Goal: Information Seeking & Learning: Learn about a topic

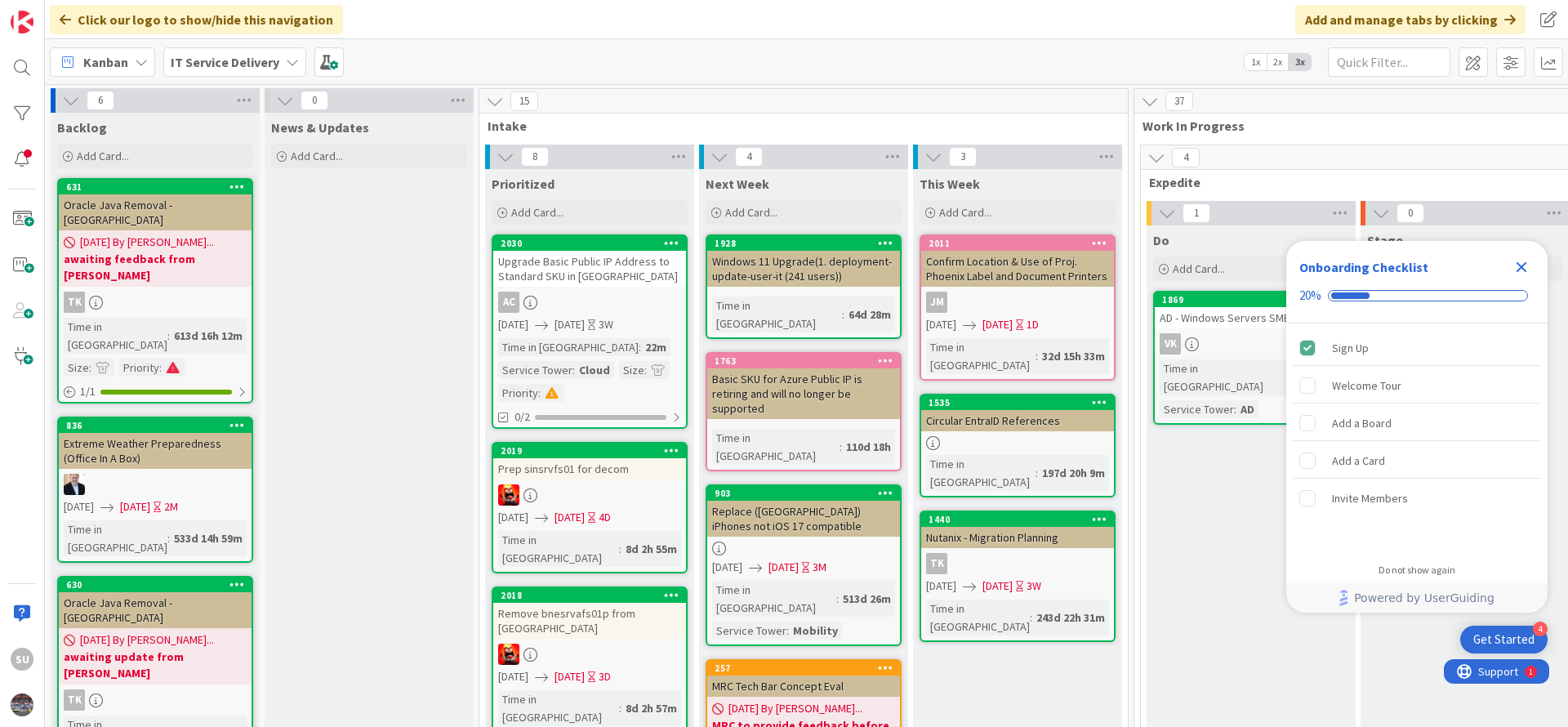
click at [1514, 272] on icon "Close Checklist" at bounding box center [1521, 268] width 20 height 20
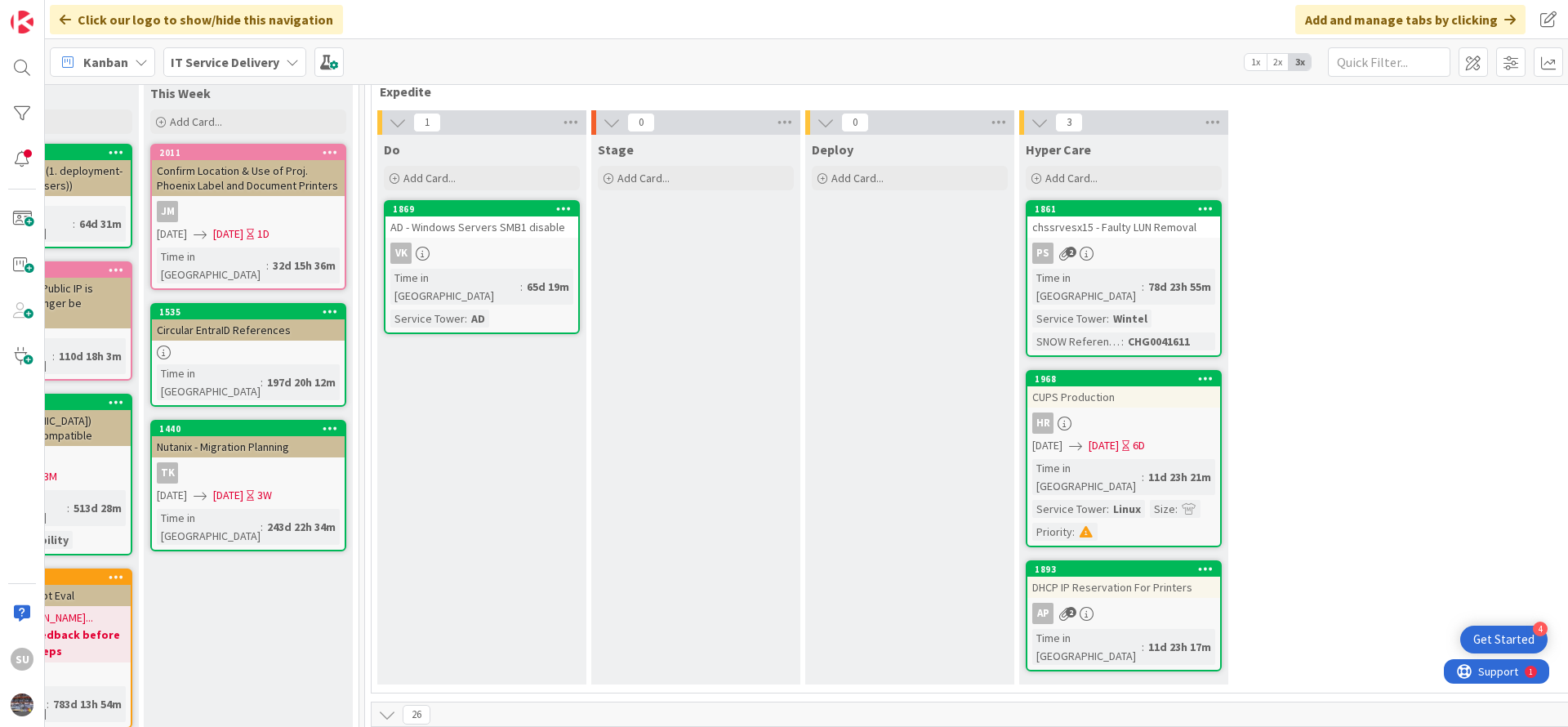
scroll to position [123, 769]
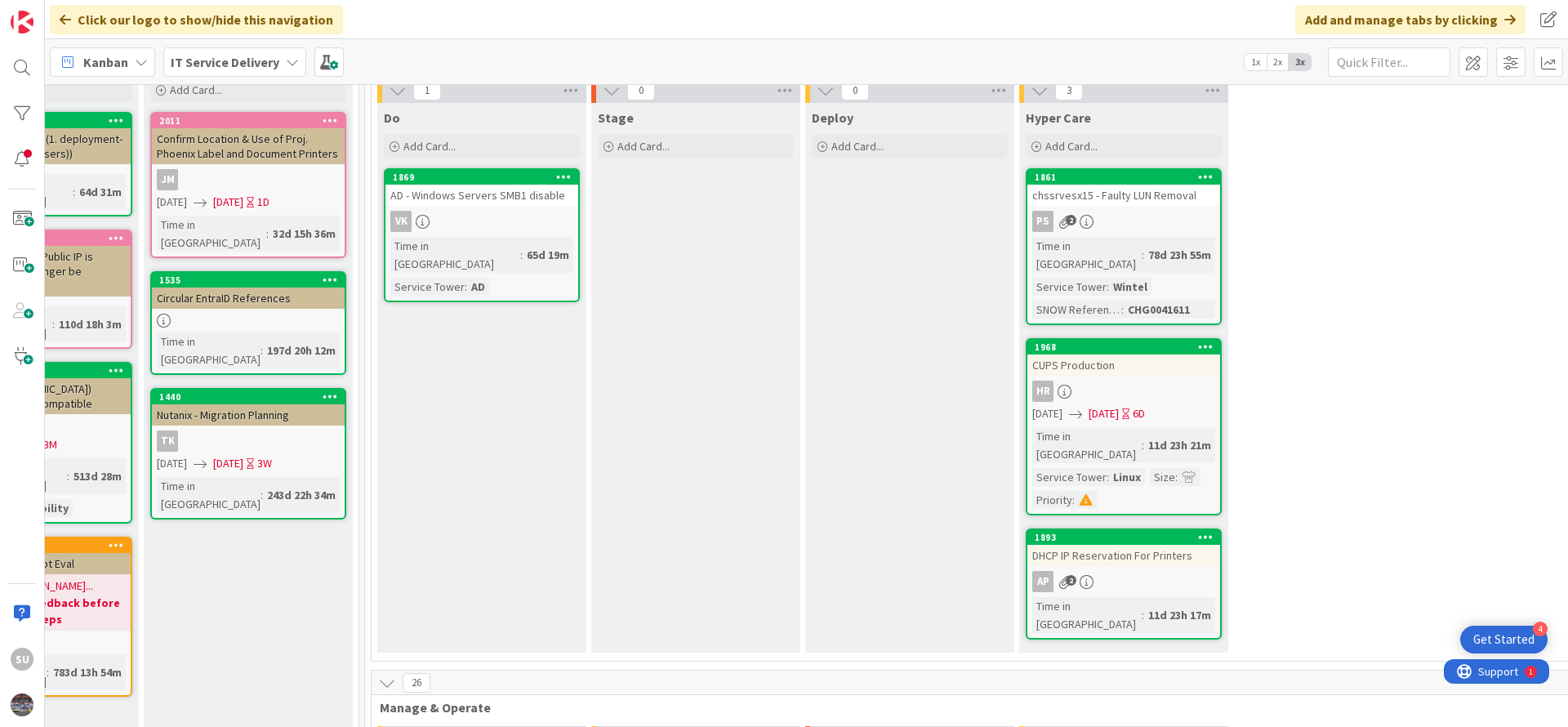
click at [492, 225] on div "VK" at bounding box center [482, 221] width 192 height 21
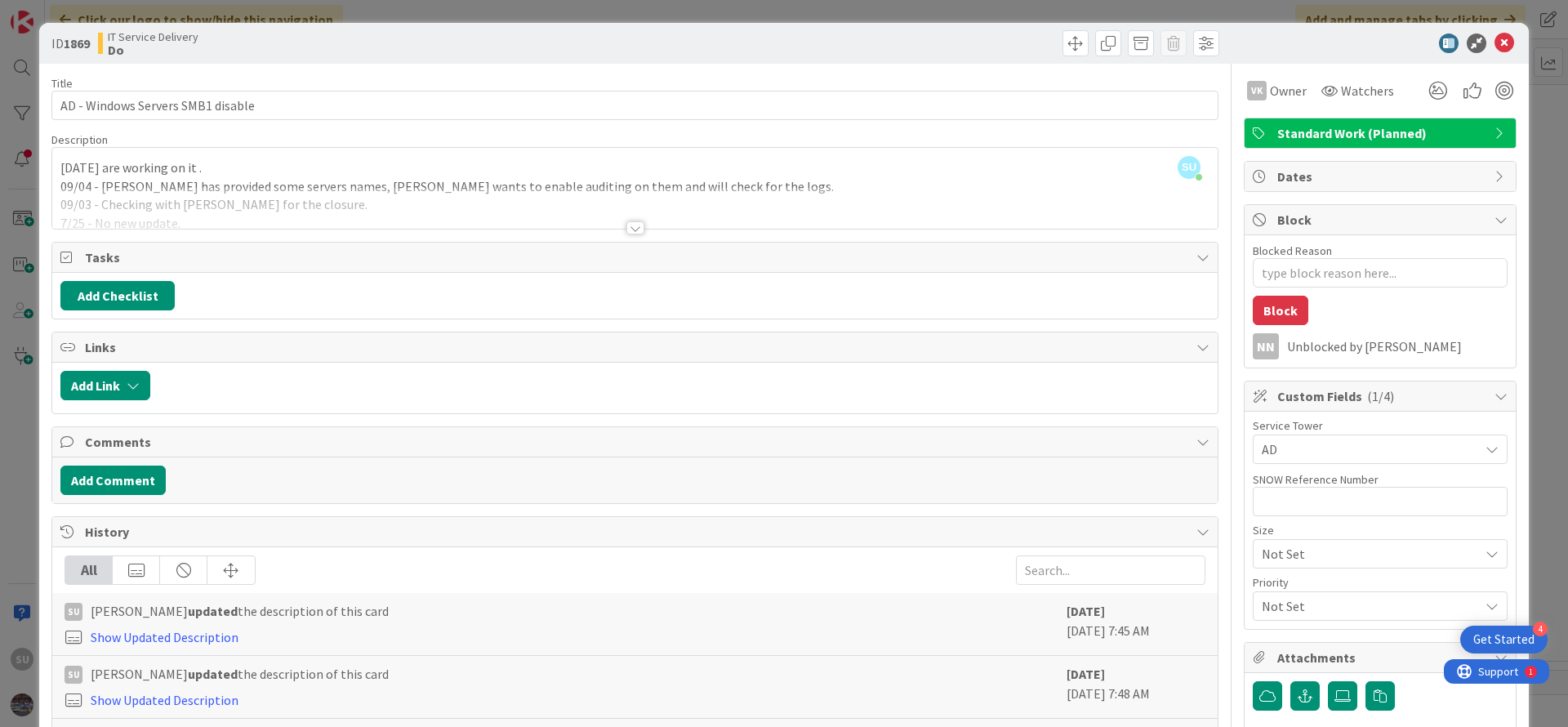
click at [623, 235] on div "Title 33 / 128 AD - Windows Servers SMB1 disable Description SU Sujay Umredkar …" at bounding box center [634, 643] width 1167 height 1158
click at [626, 230] on div at bounding box center [635, 227] width 18 height 13
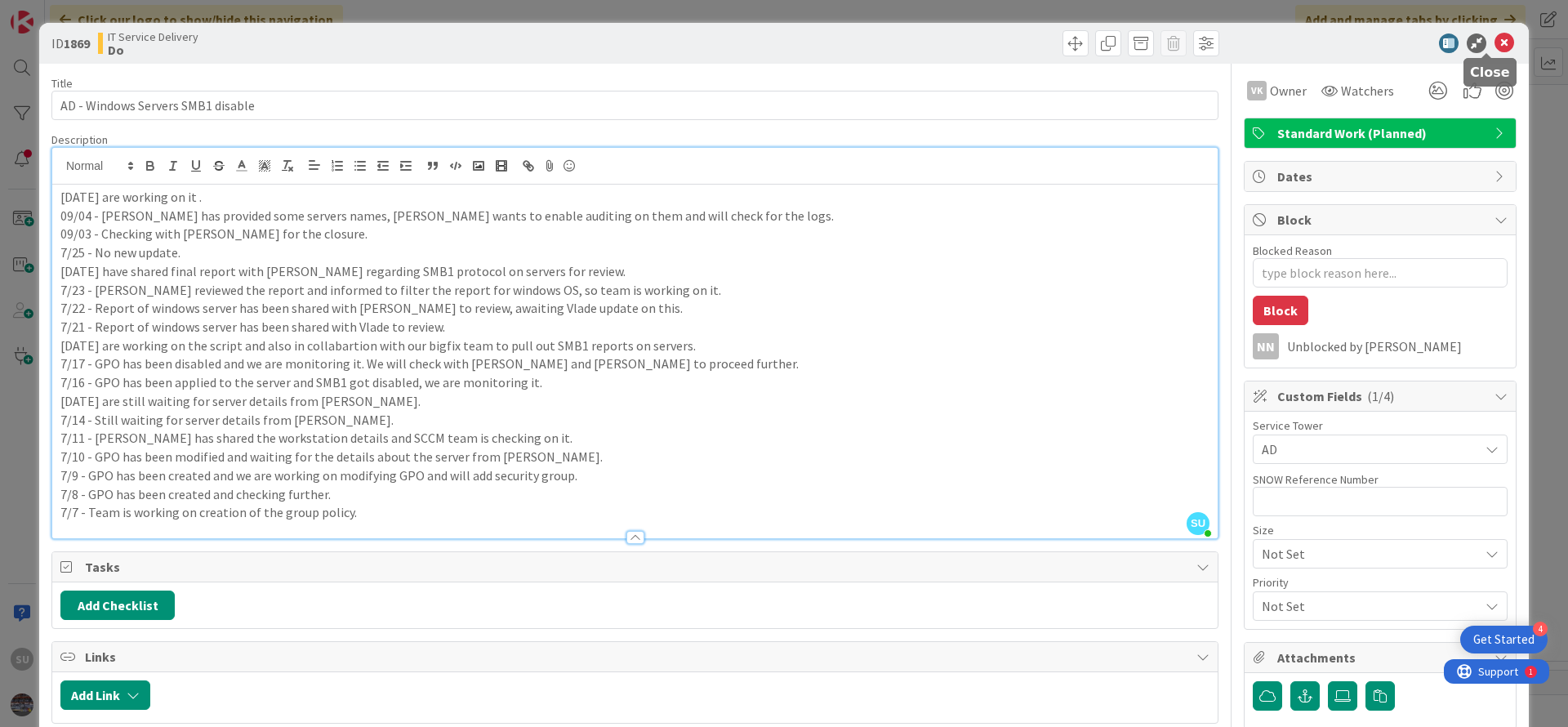
click at [1495, 38] on icon at bounding box center [1505, 44] width 20 height 20
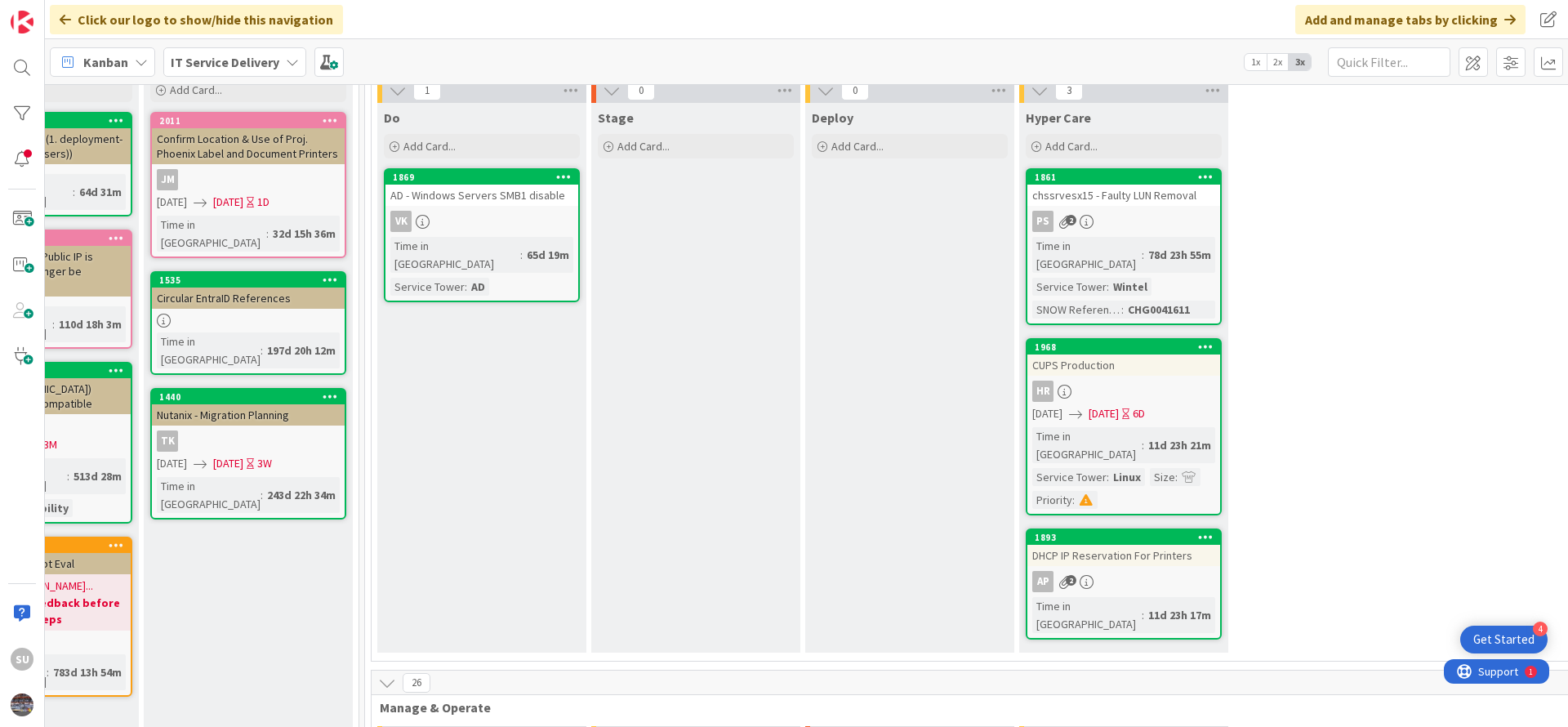
click at [478, 215] on div "VK" at bounding box center [482, 221] width 192 height 21
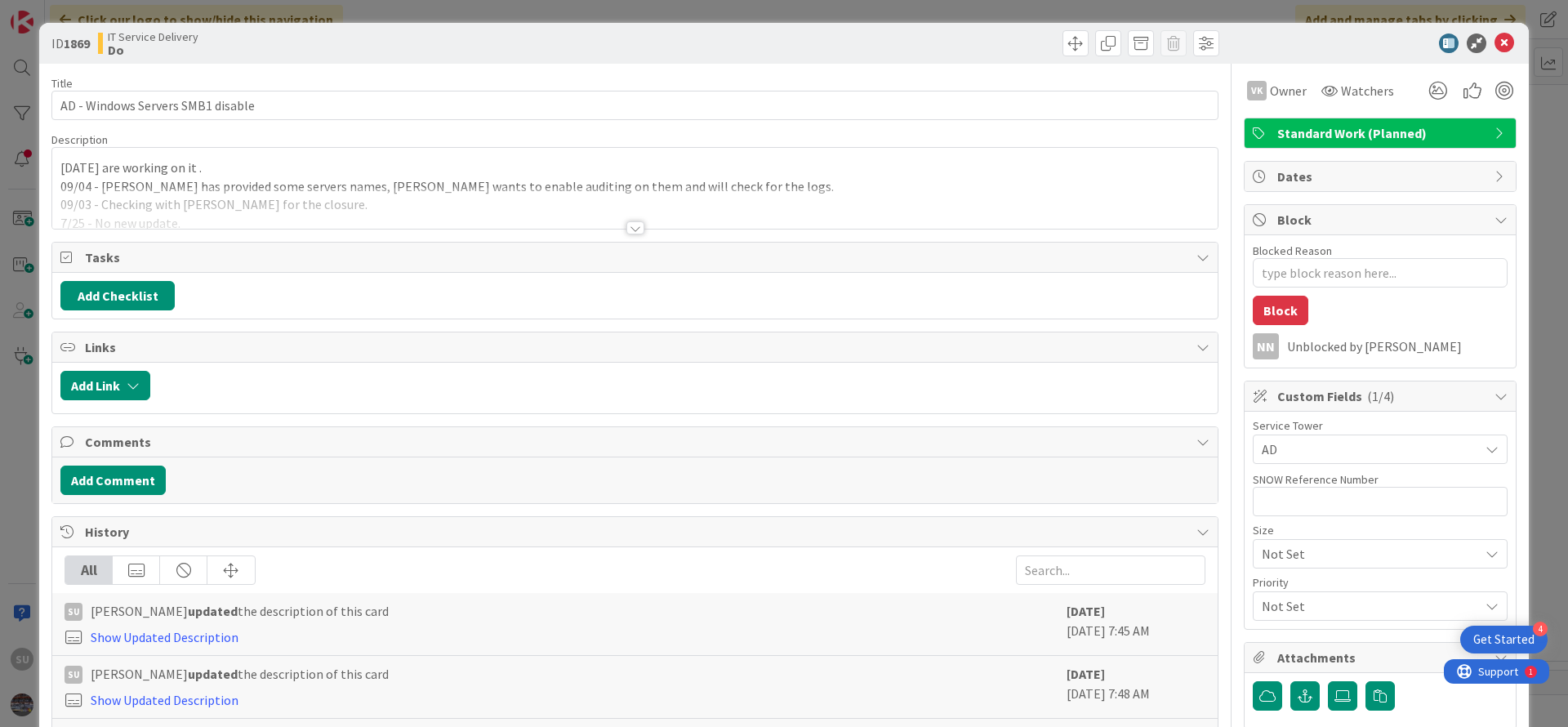
type textarea "x"
click at [627, 224] on div at bounding box center [635, 227] width 18 height 13
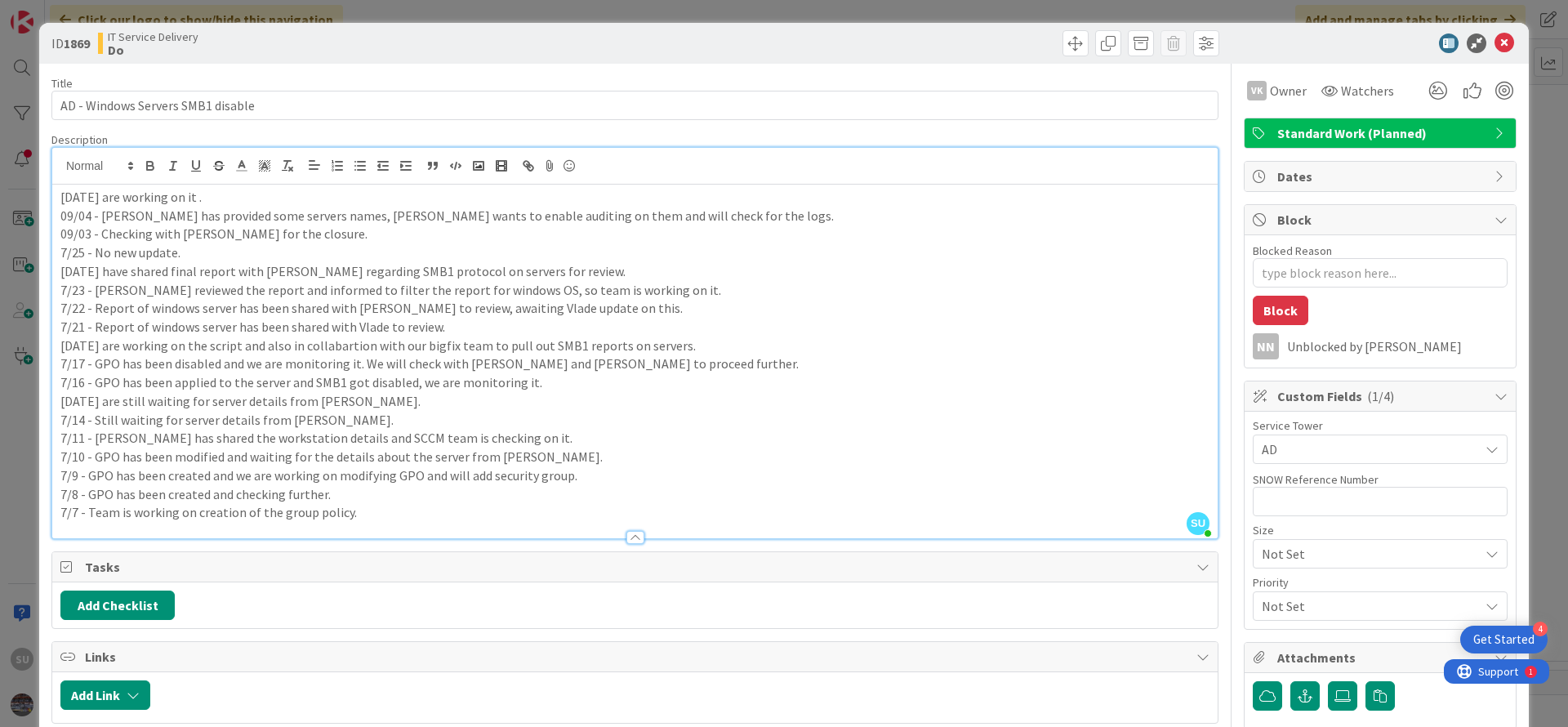
click at [225, 199] on p "09/09 - We are working on it ." at bounding box center [634, 197] width 1149 height 19
drag, startPoint x: 234, startPoint y: 197, endPoint x: 142, endPoint y: 192, distance: 92.1
click at [142, 192] on p "09/09 - We are working on it ." at bounding box center [634, 197] width 1149 height 19
click at [90, 198] on p "09/09 - We are auditing the servers for SMB1 connection requests." at bounding box center [634, 197] width 1149 height 19
click at [1495, 44] on icon at bounding box center [1505, 44] width 20 height 20
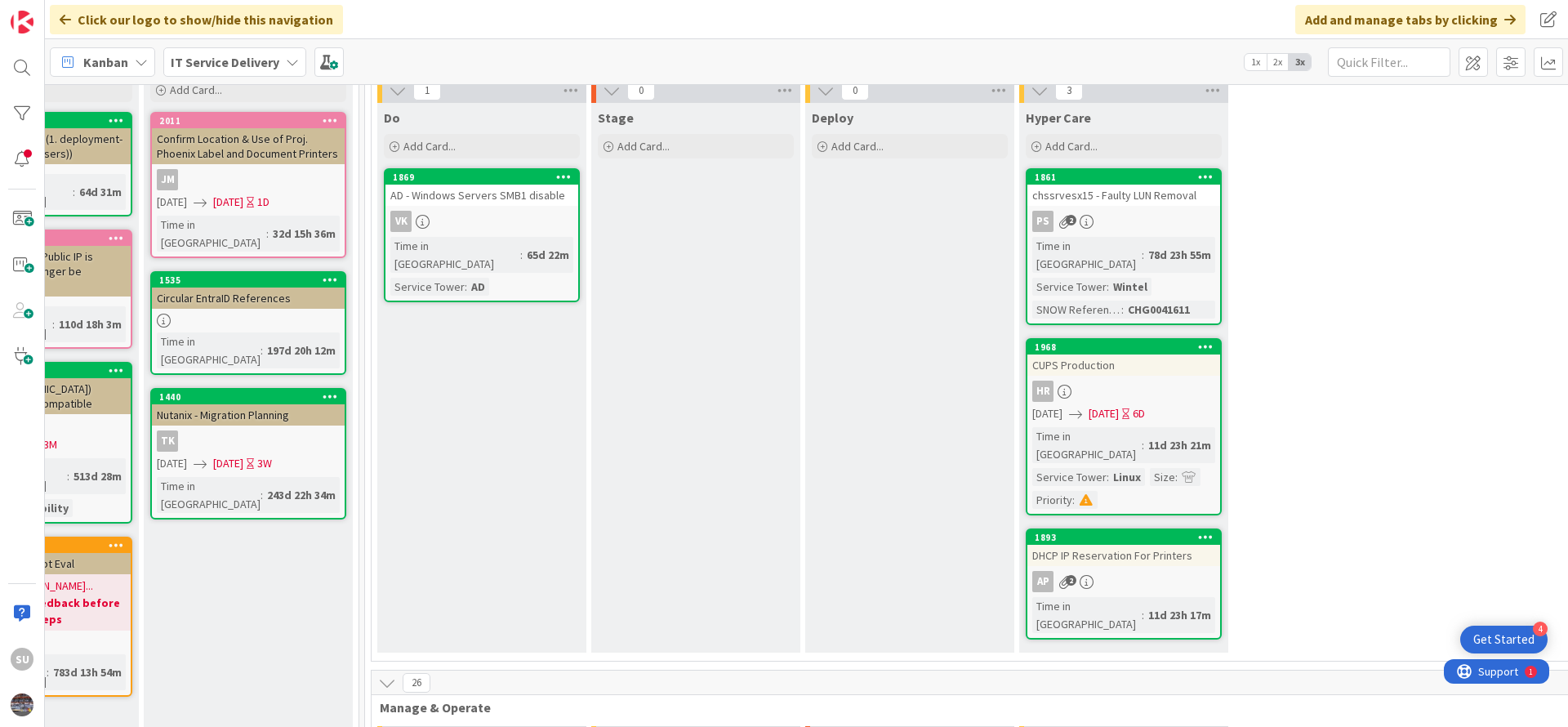
click at [1167, 217] on div "PS 2" at bounding box center [1124, 221] width 192 height 21
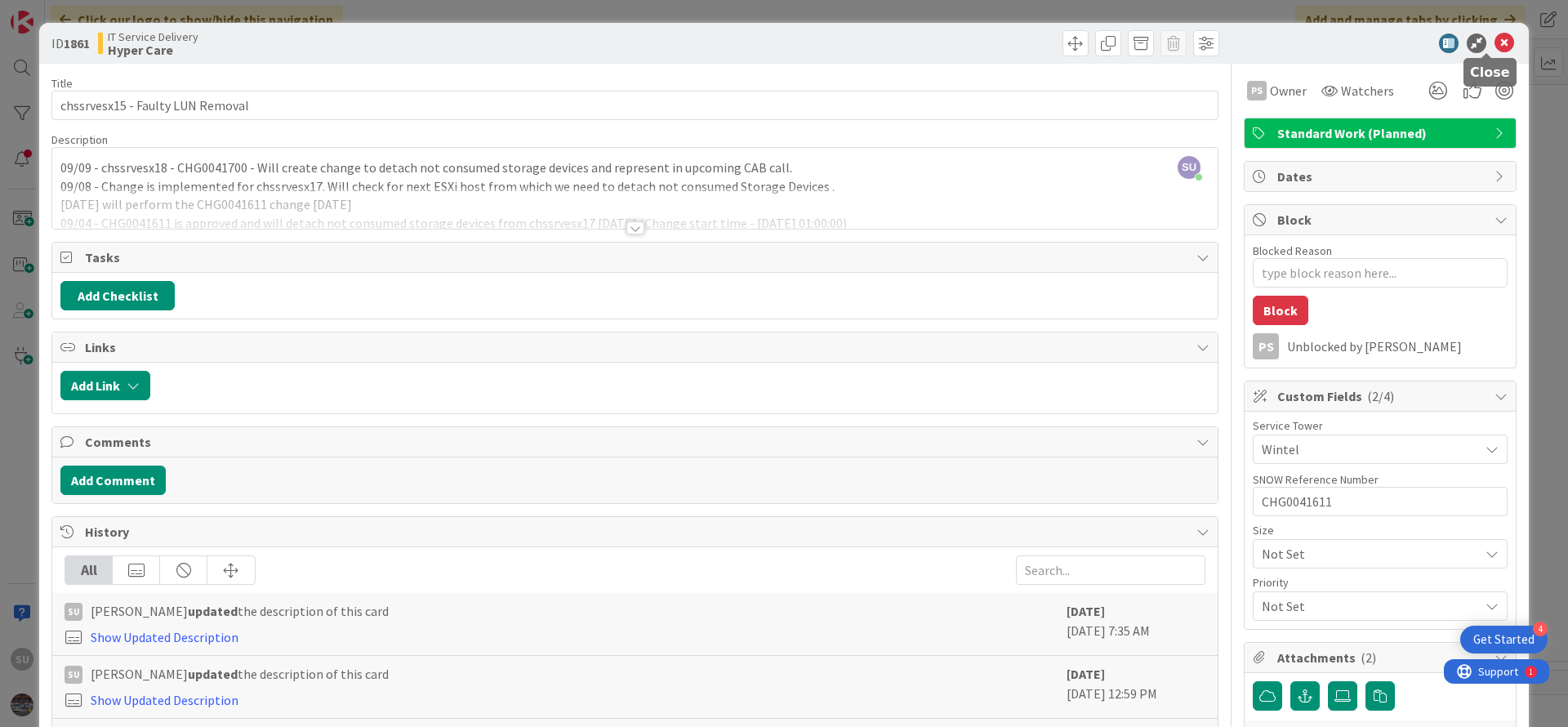
click at [1495, 44] on icon at bounding box center [1505, 44] width 20 height 20
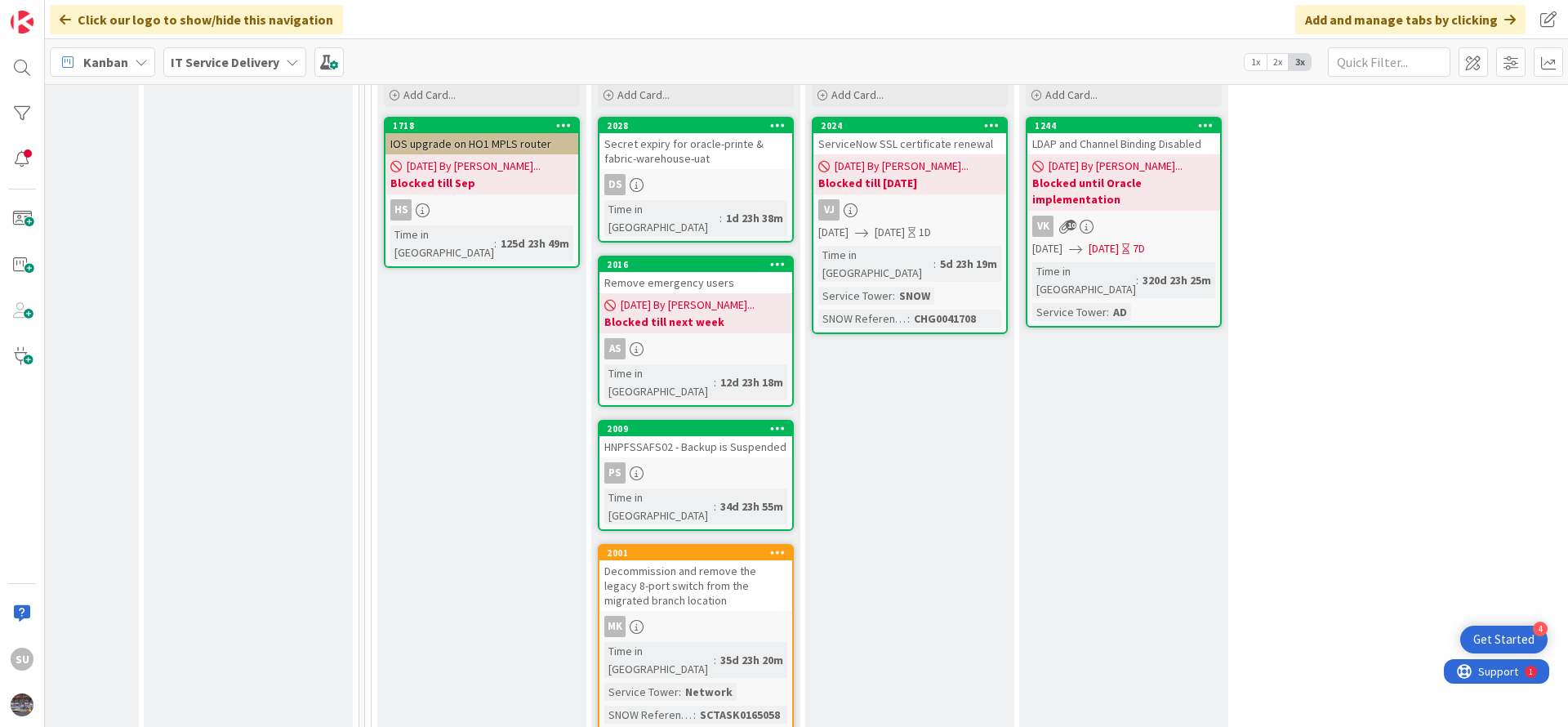
scroll to position [858, 769]
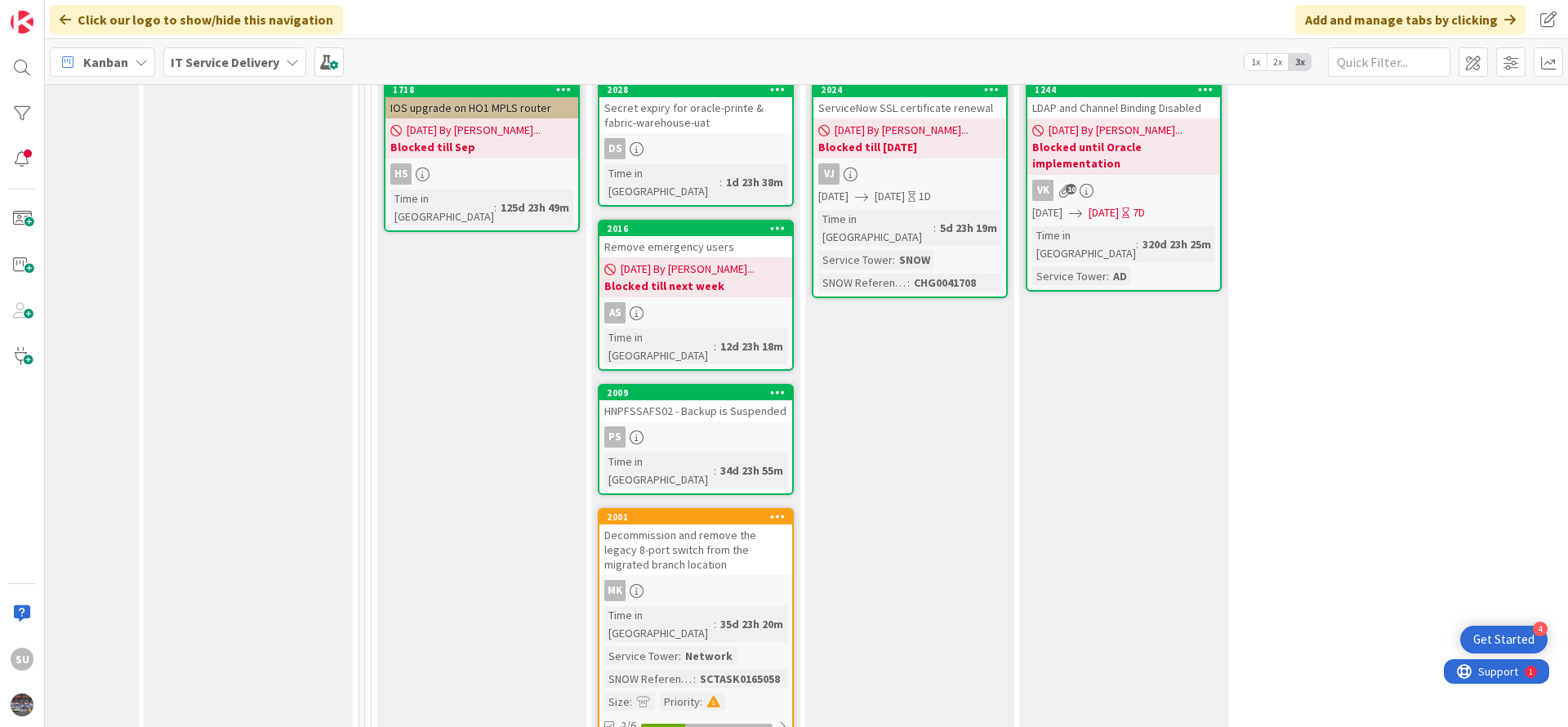
click at [684, 426] on div "PS" at bounding box center [696, 436] width 192 height 21
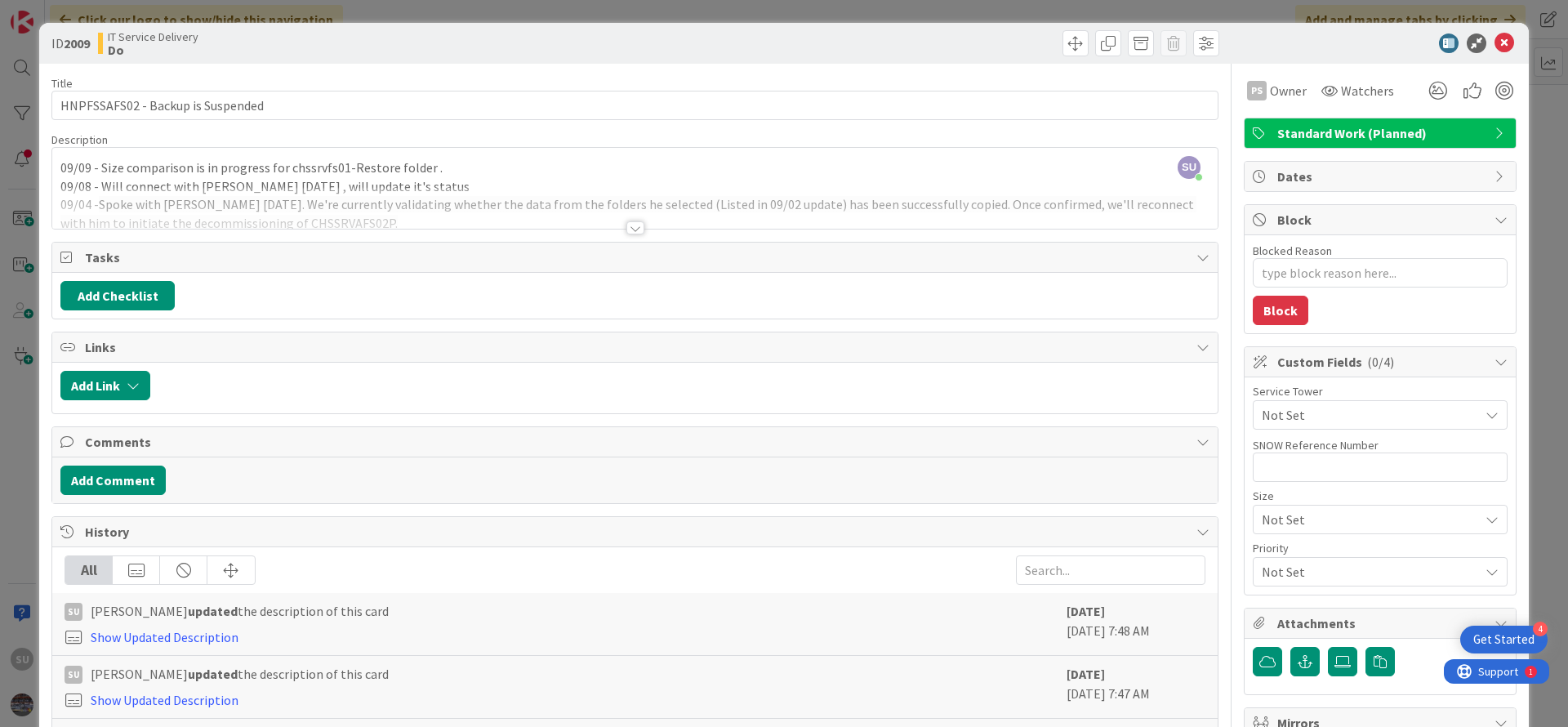
click at [626, 233] on div at bounding box center [635, 227] width 18 height 13
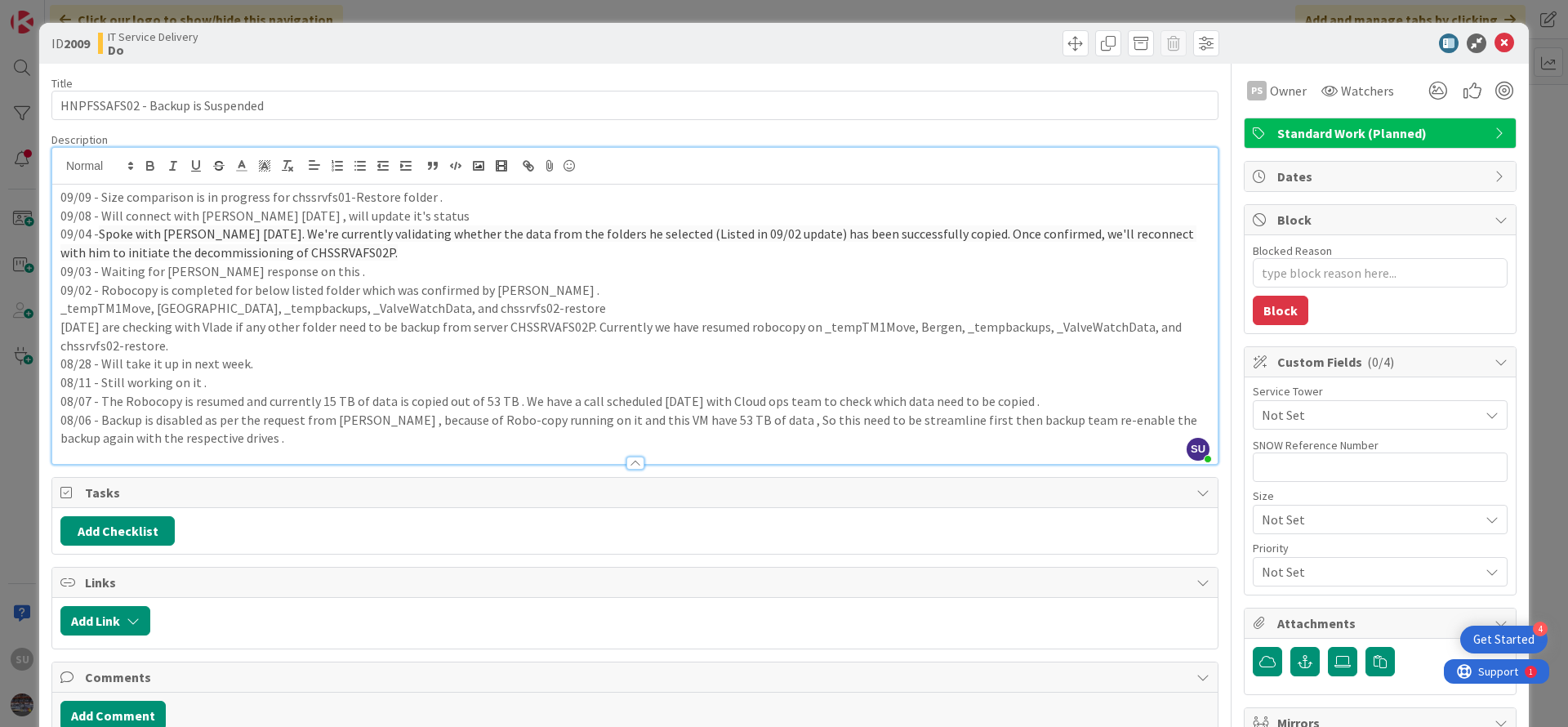
click at [56, 200] on div "09/09 - Size comparison is in progress for chssrvfs01-Restore folder . 09/08 - …" at bounding box center [635, 324] width 1166 height 280
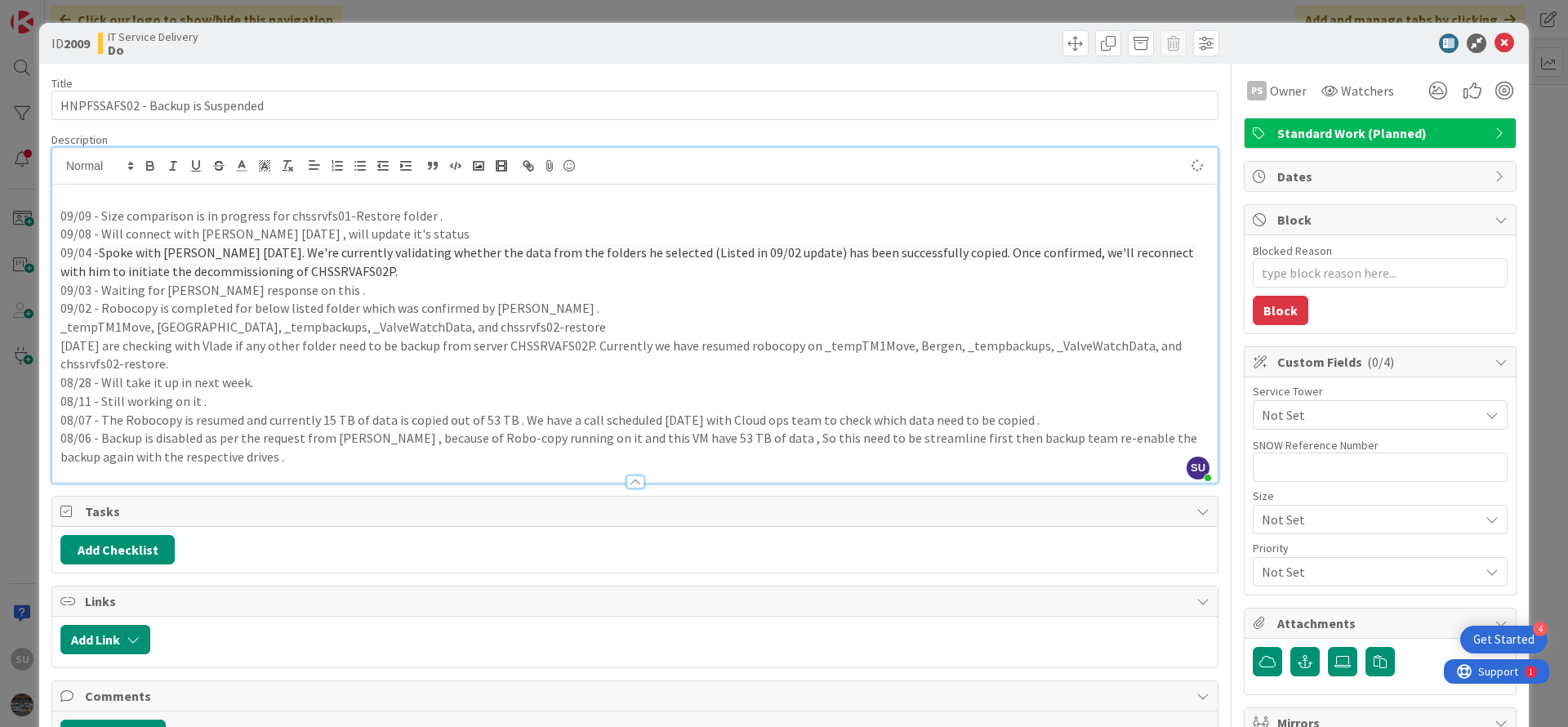
type textarea "x"
click at [1495, 47] on icon at bounding box center [1505, 44] width 20 height 20
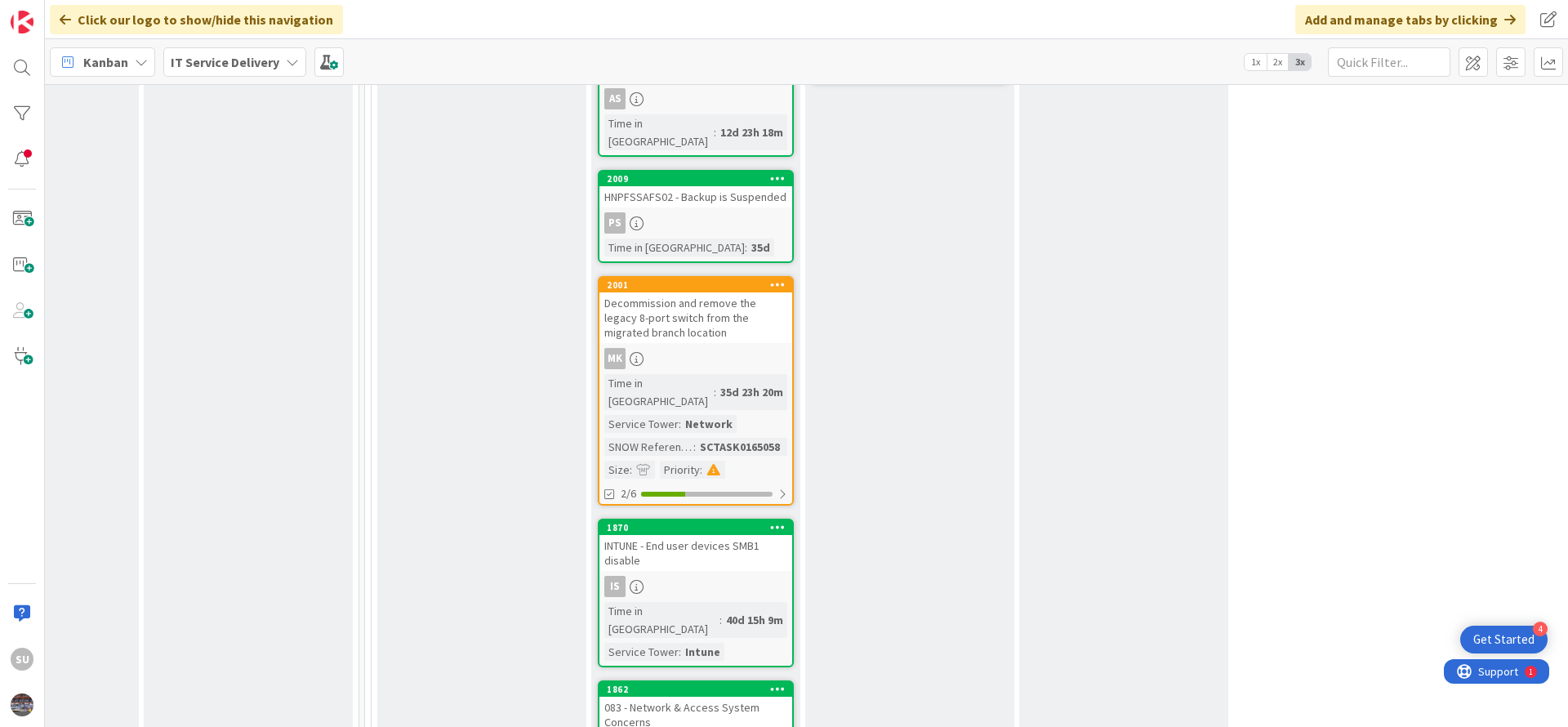
scroll to position [1103, 769]
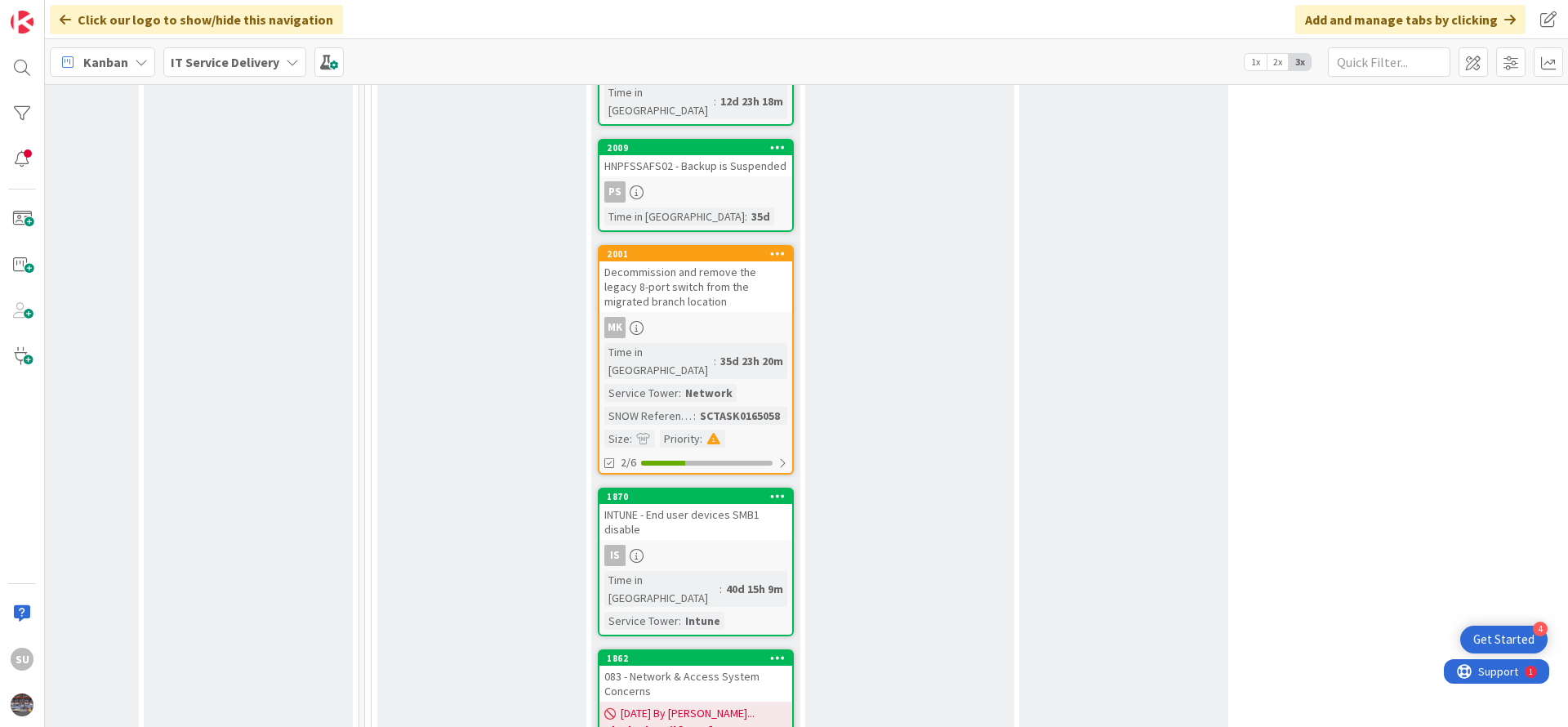
click at [706, 545] on div "Is" at bounding box center [696, 555] width 192 height 21
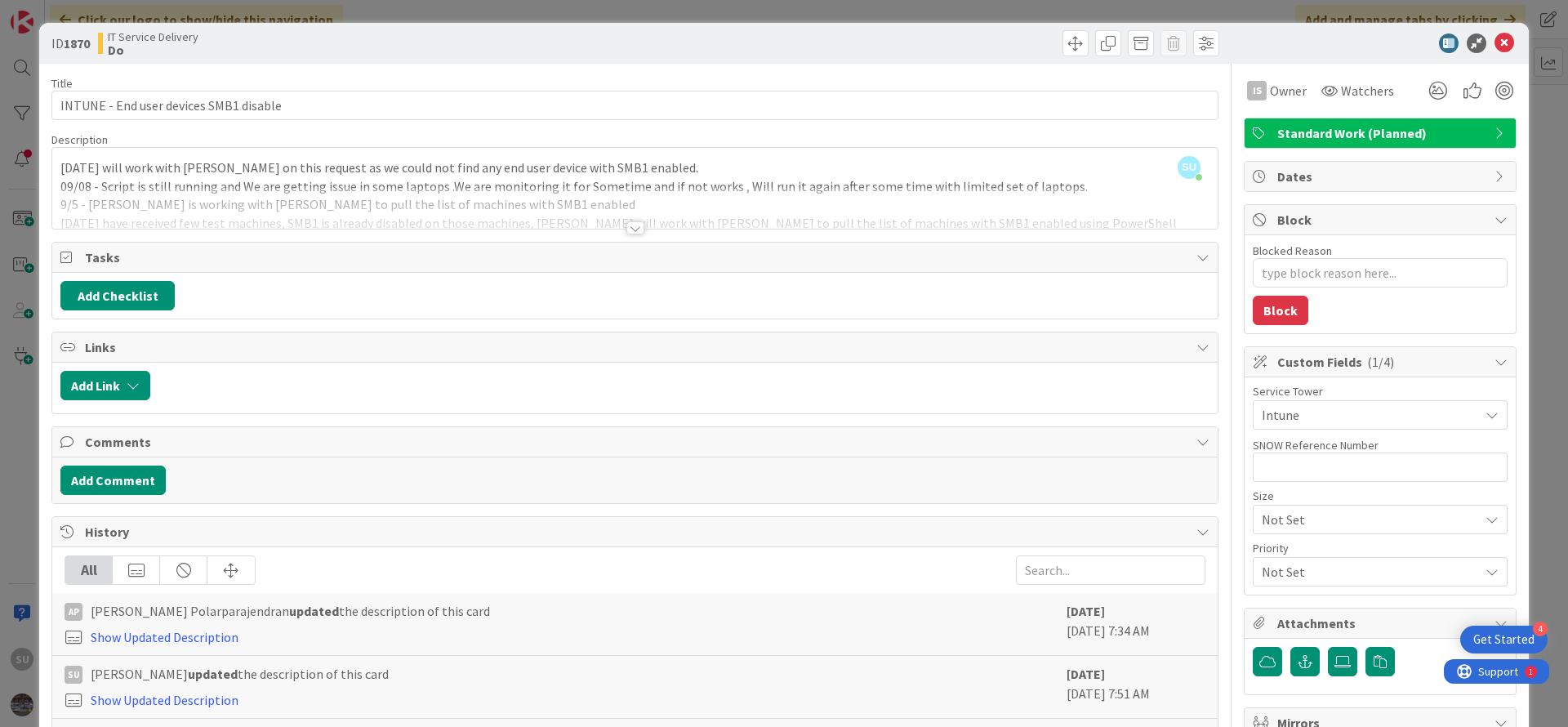
click at [626, 230] on div at bounding box center [635, 227] width 18 height 13
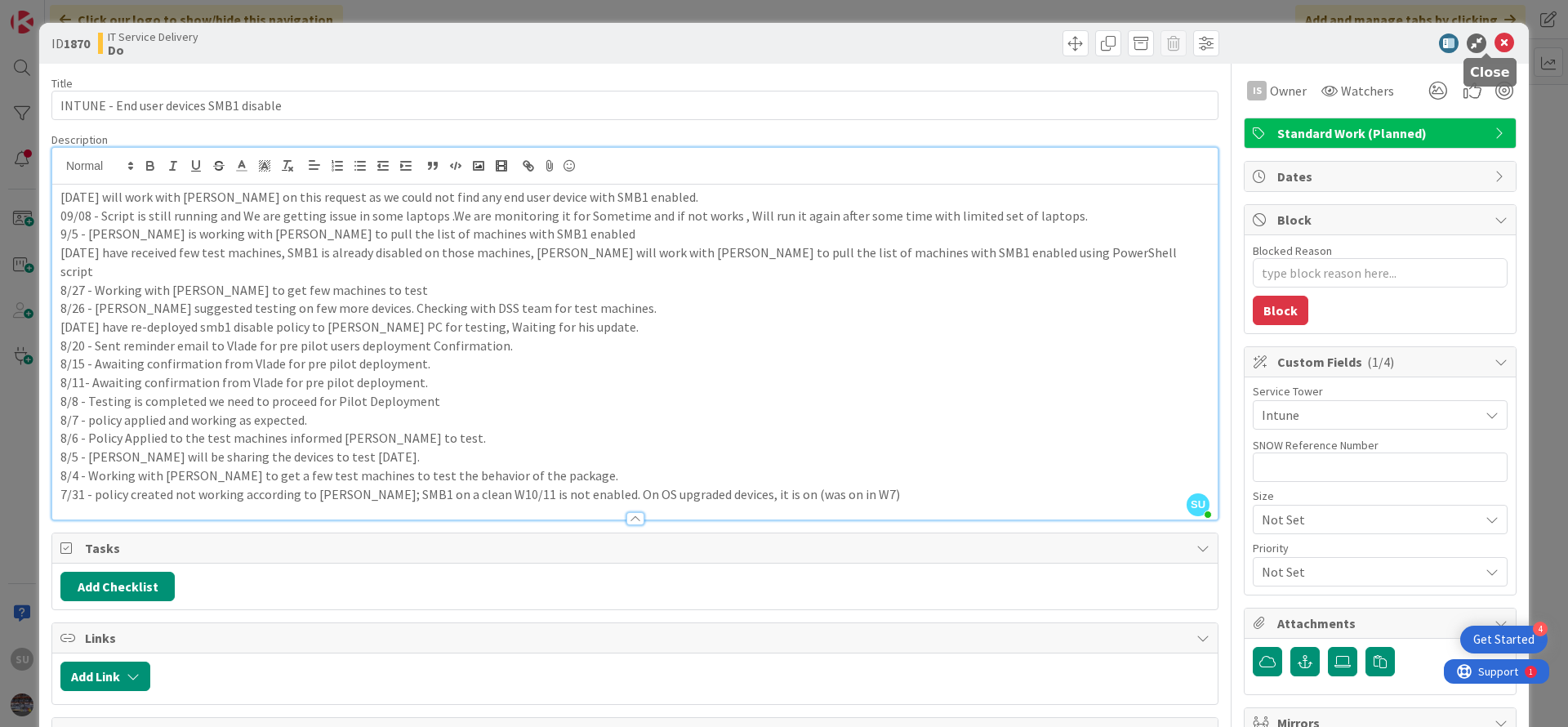
click at [1495, 44] on icon at bounding box center [1505, 44] width 20 height 20
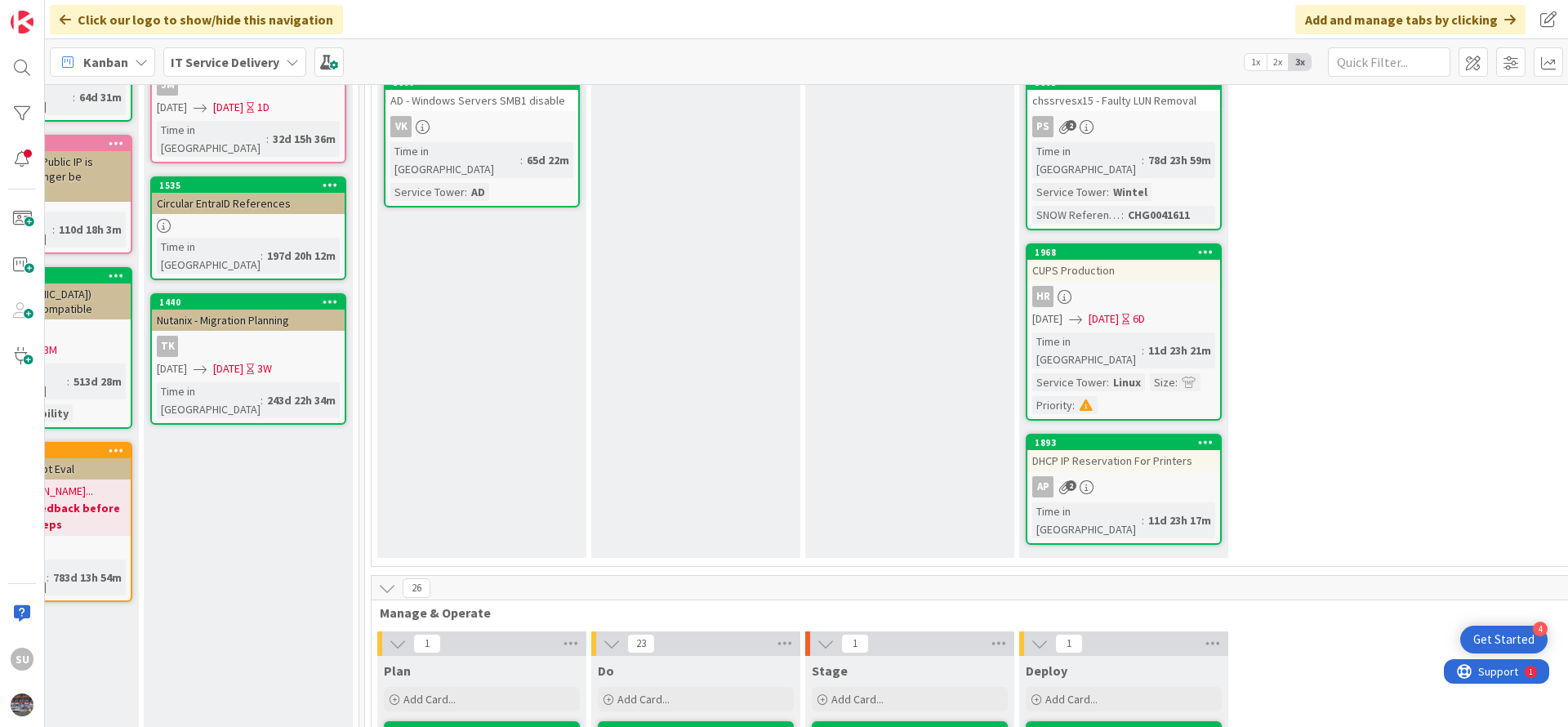
scroll to position [0, 769]
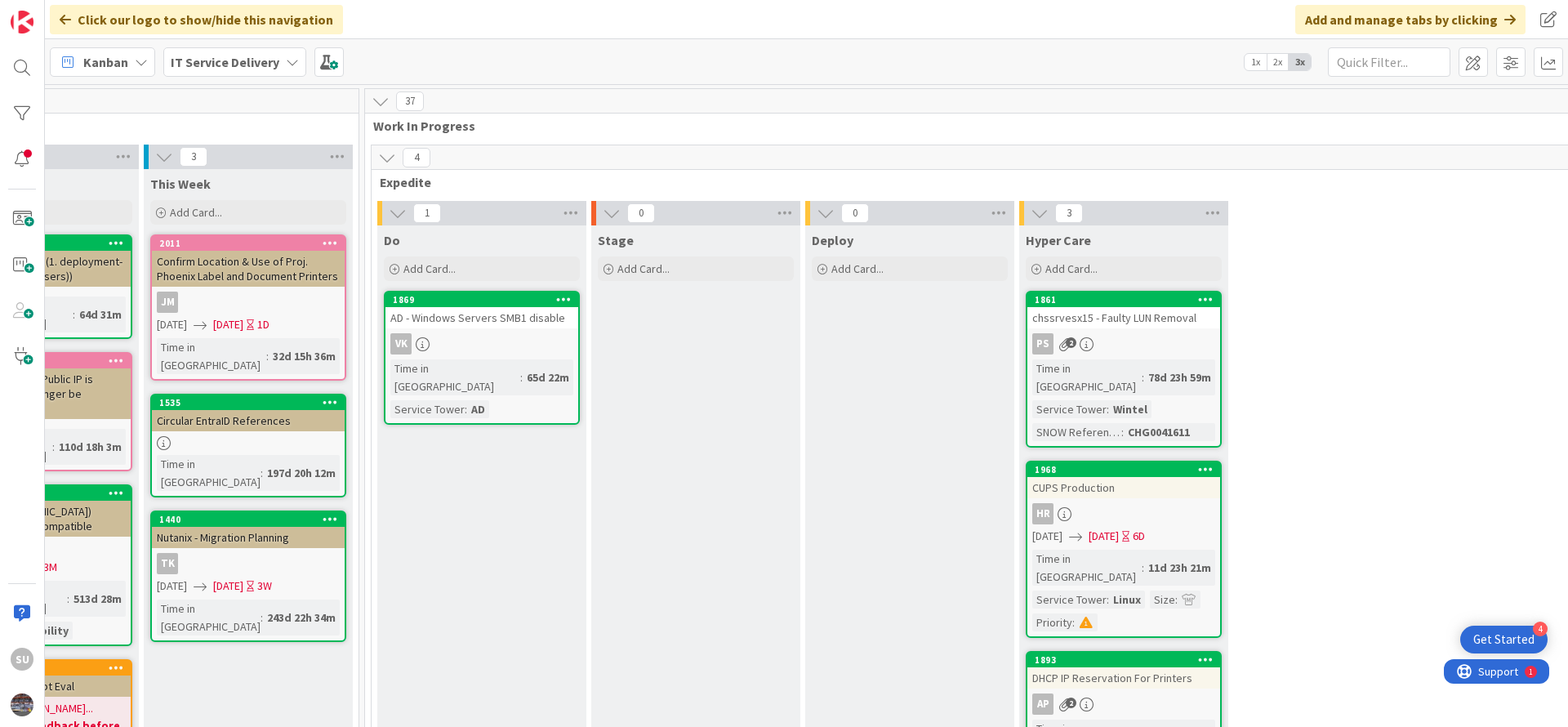
click at [535, 343] on div "VK" at bounding box center [482, 343] width 192 height 21
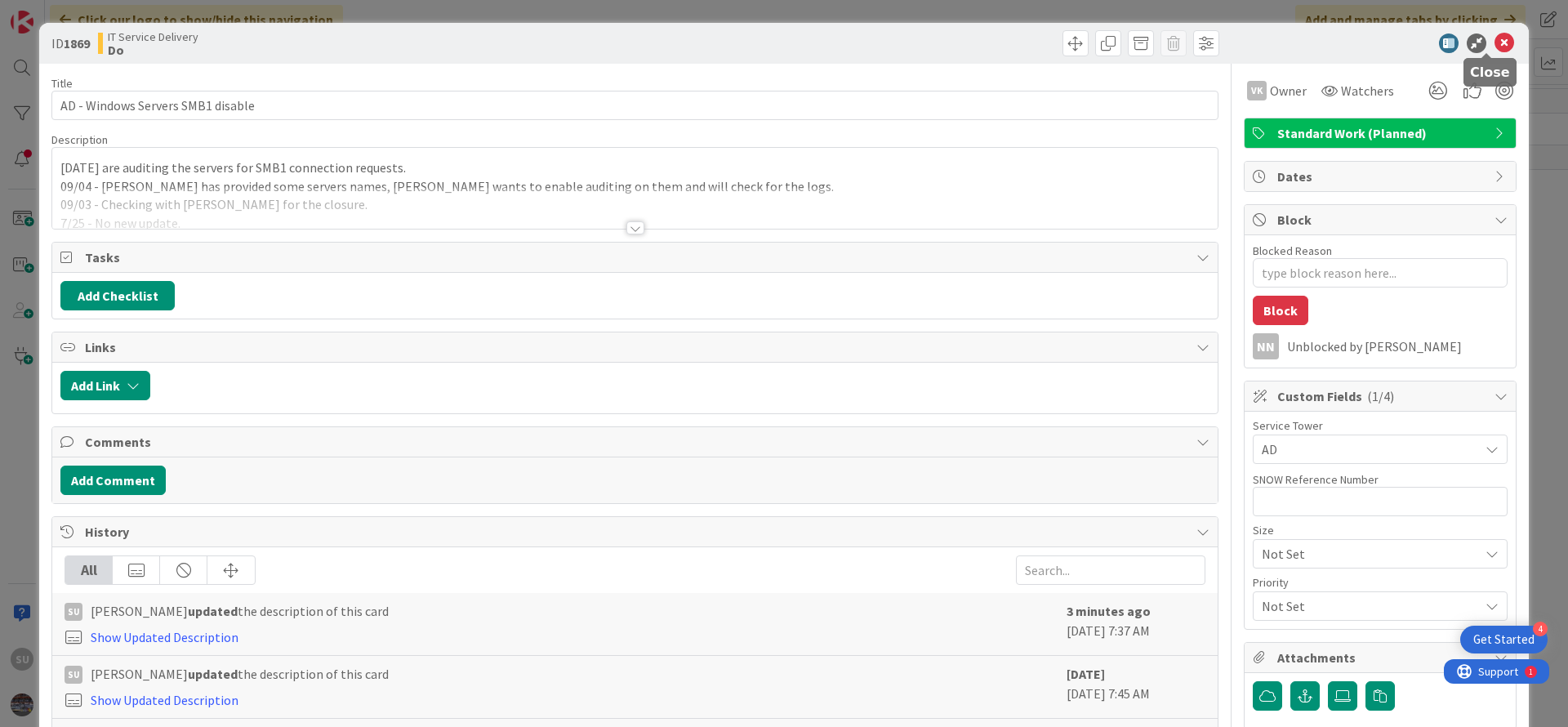
click at [1495, 44] on icon at bounding box center [1505, 44] width 20 height 20
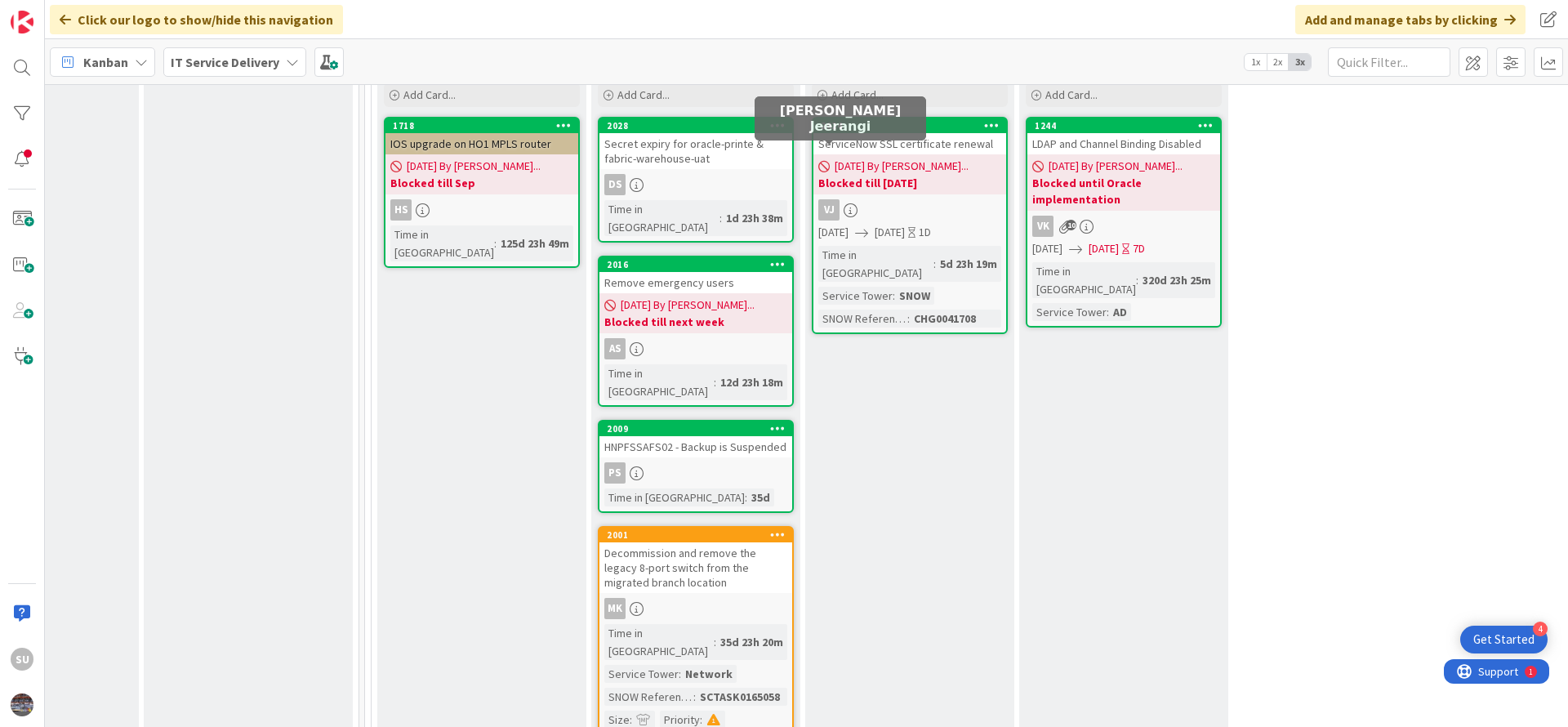
scroll to position [858, 769]
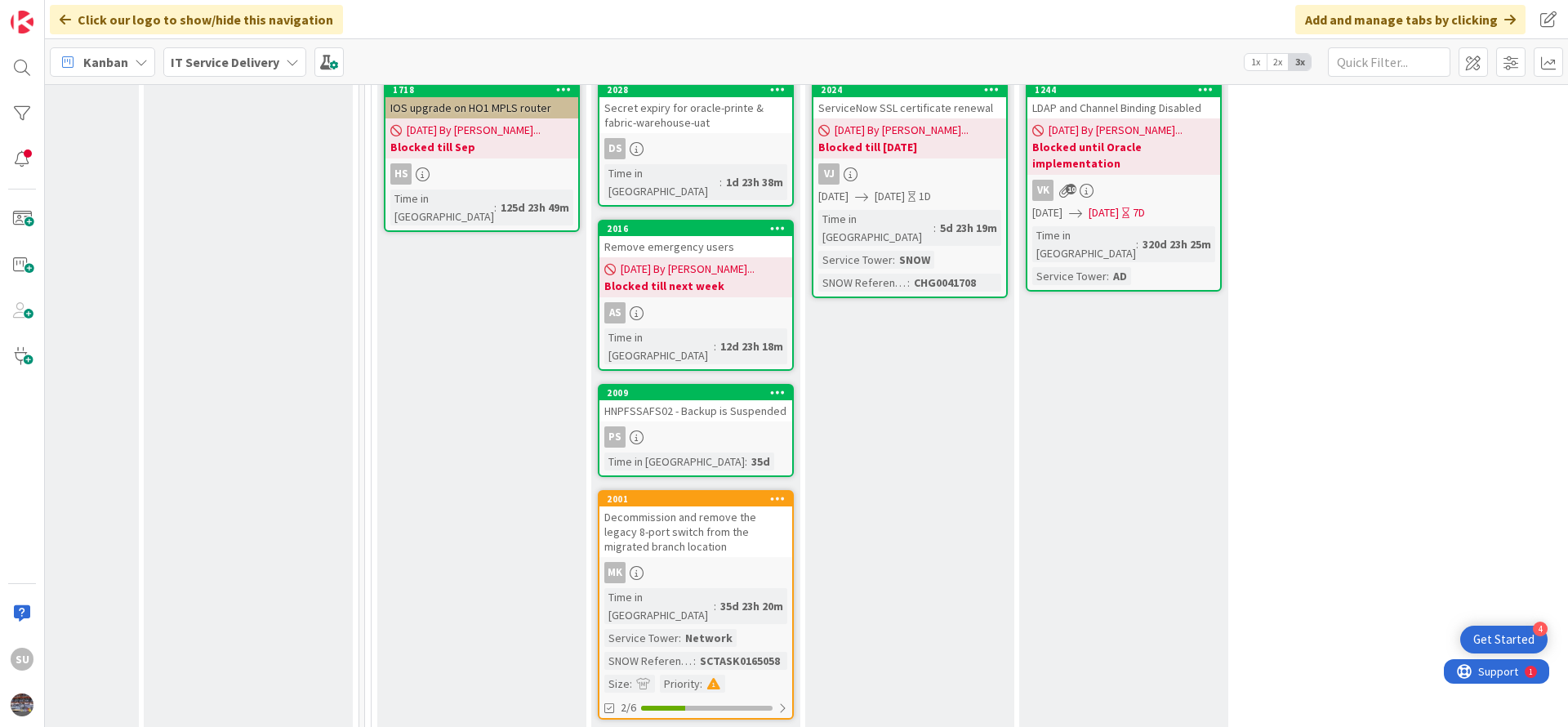
click at [718, 426] on div "PS" at bounding box center [696, 436] width 192 height 21
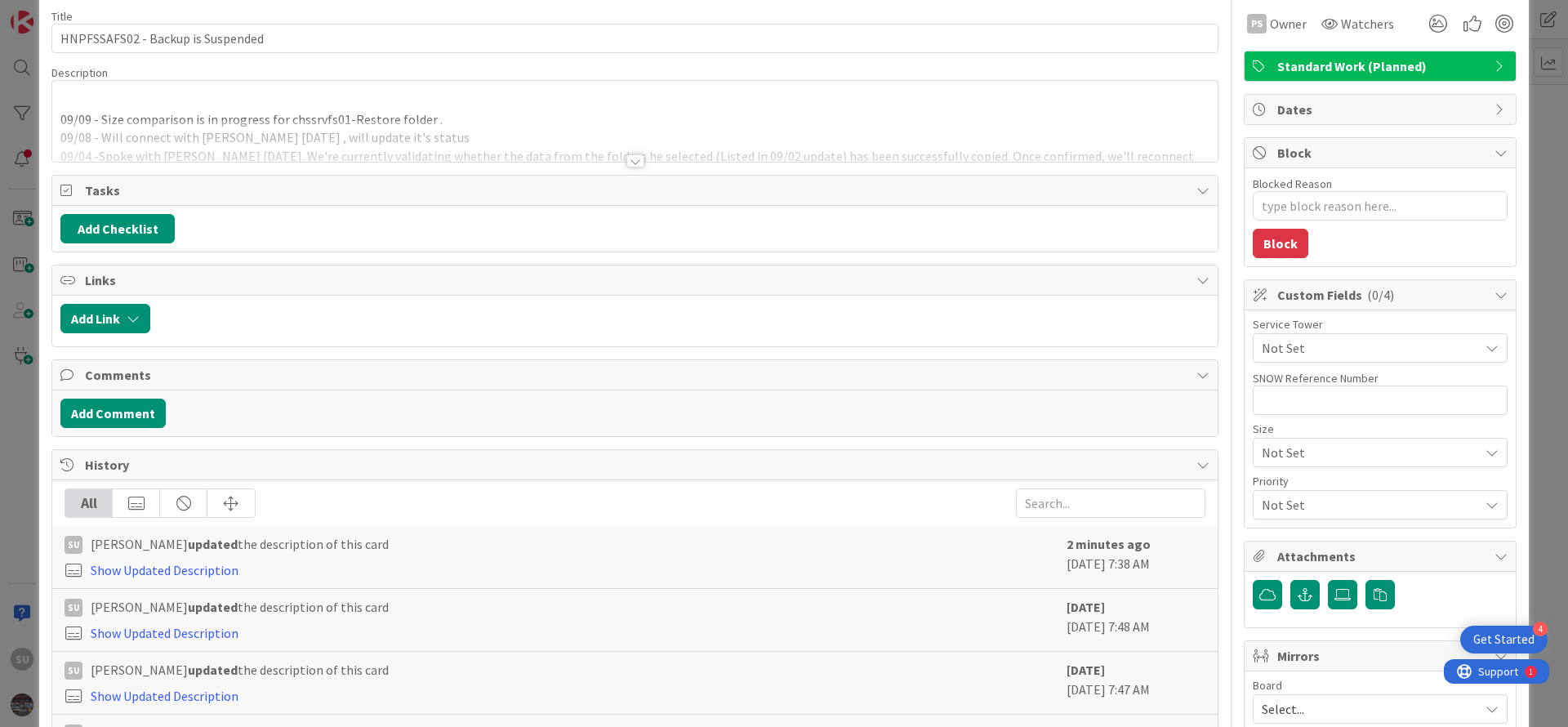
scroll to position [123, 0]
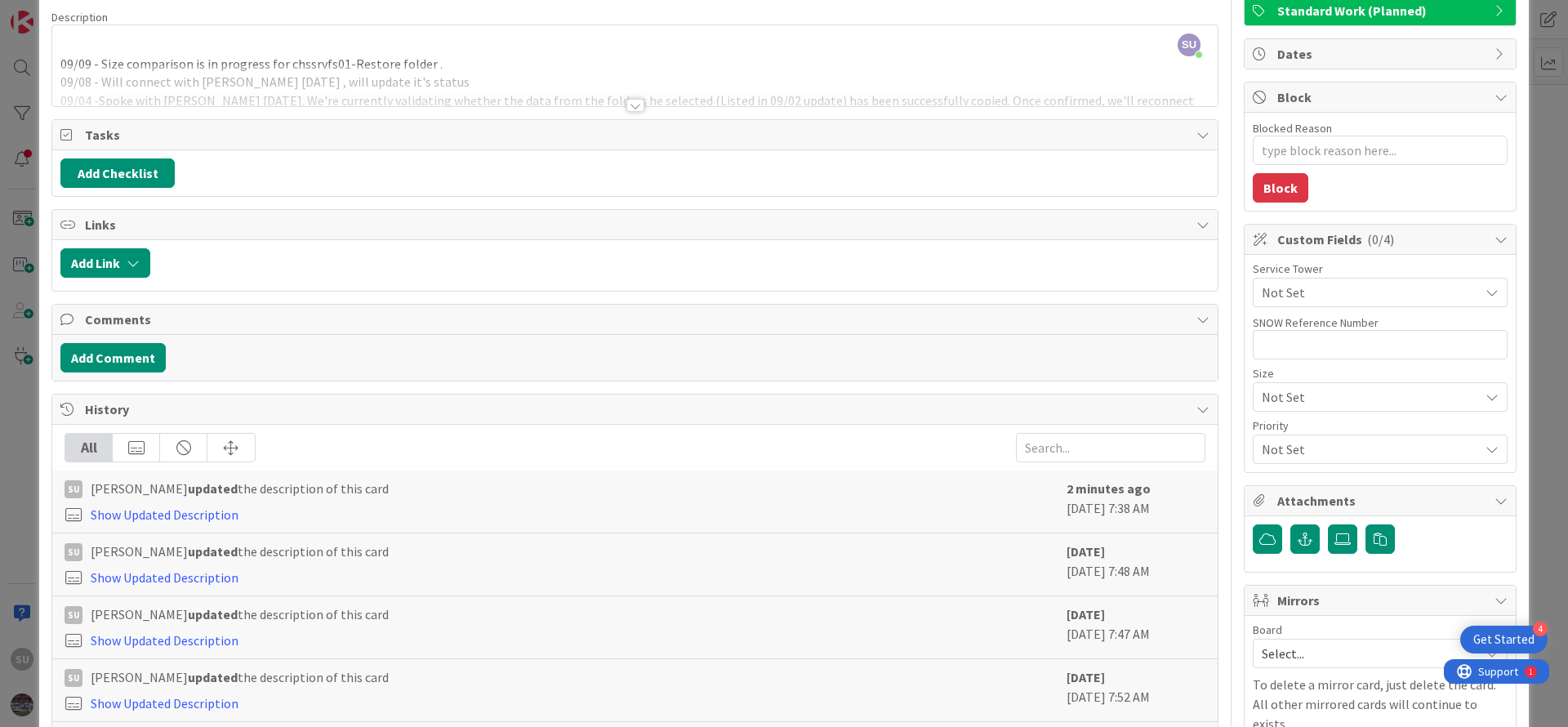
click at [1419, 510] on span "Attachments" at bounding box center [1382, 501] width 209 height 20
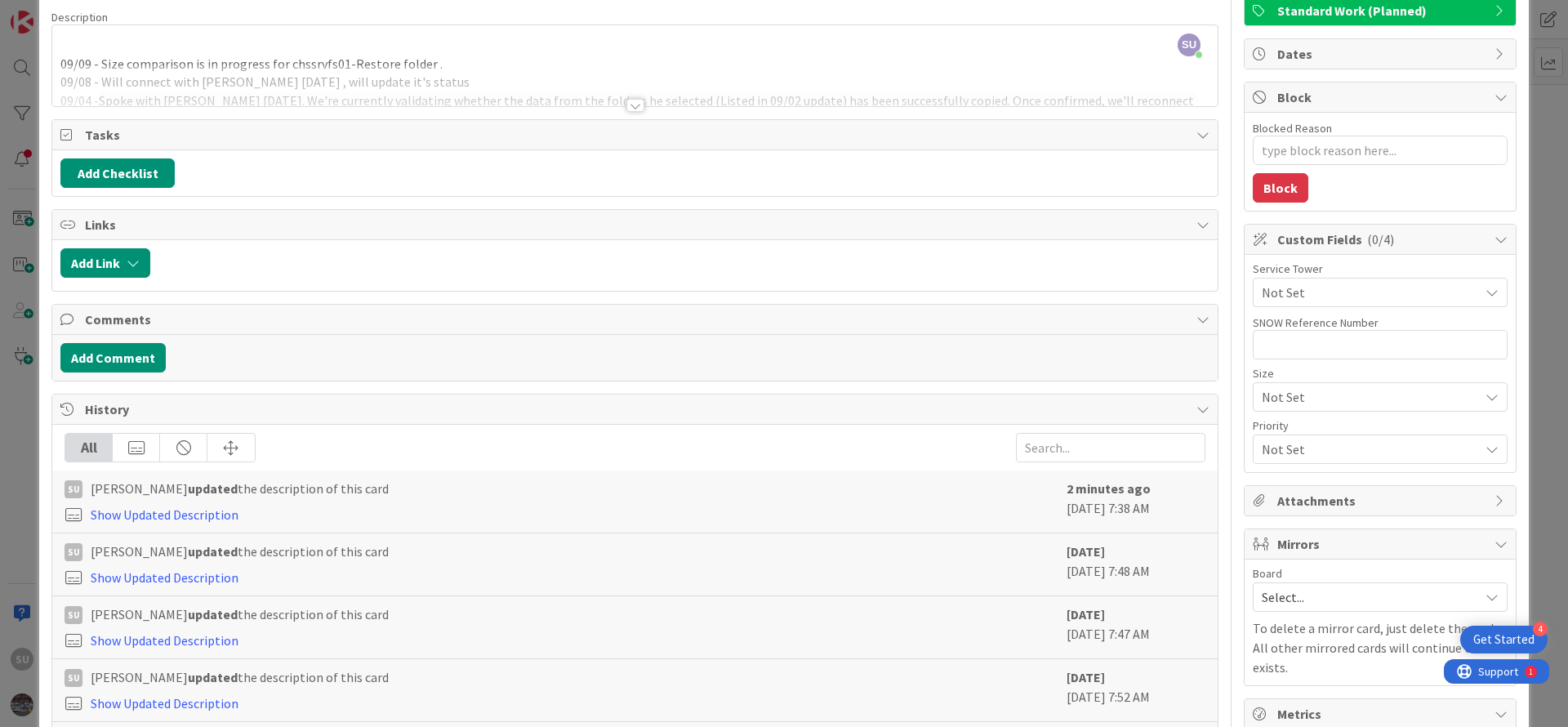
click at [1421, 512] on div "Attachments" at bounding box center [1381, 501] width 272 height 30
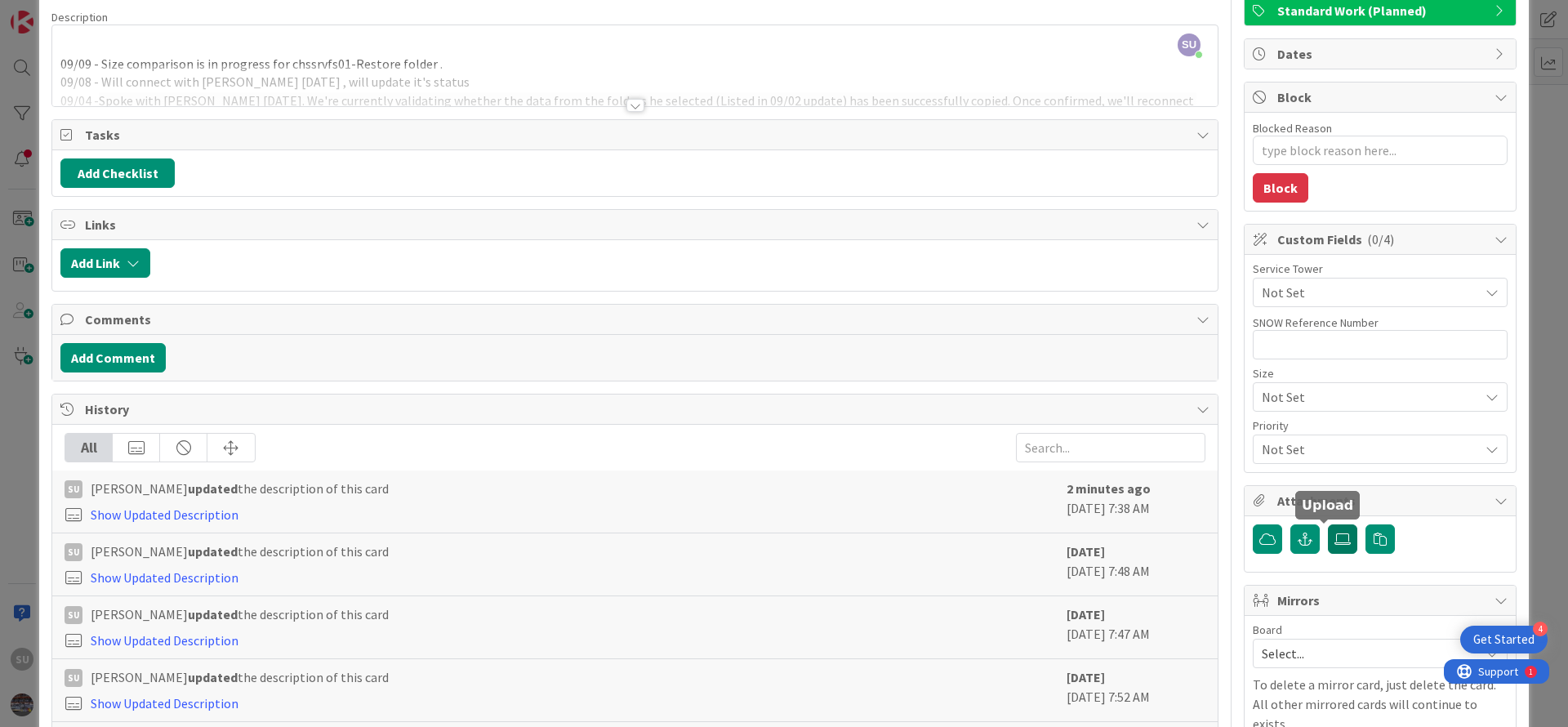
click at [1333, 546] on label at bounding box center [1343, 540] width 30 height 30
click at [1328, 525] on input "file" at bounding box center [1328, 525] width 0 height 0
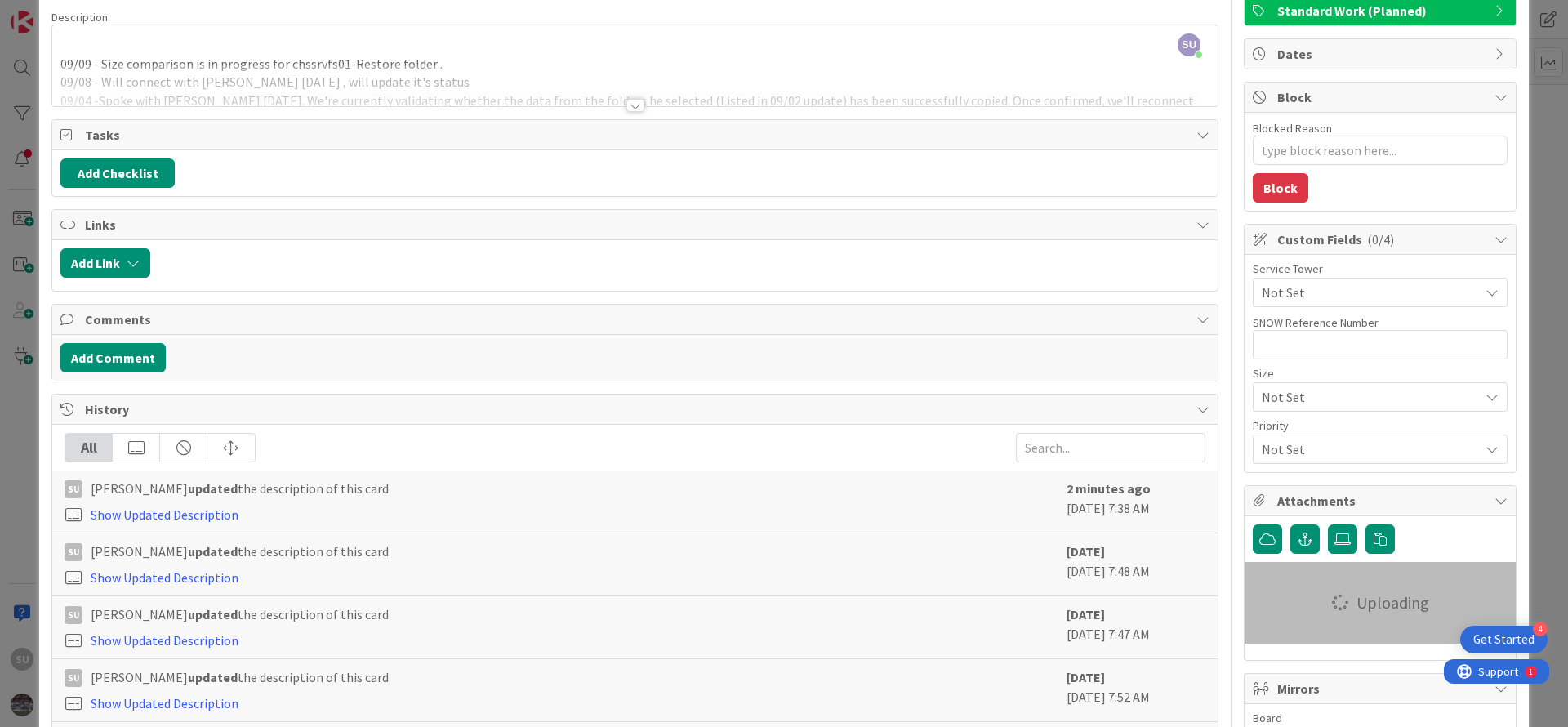
type textarea "x"
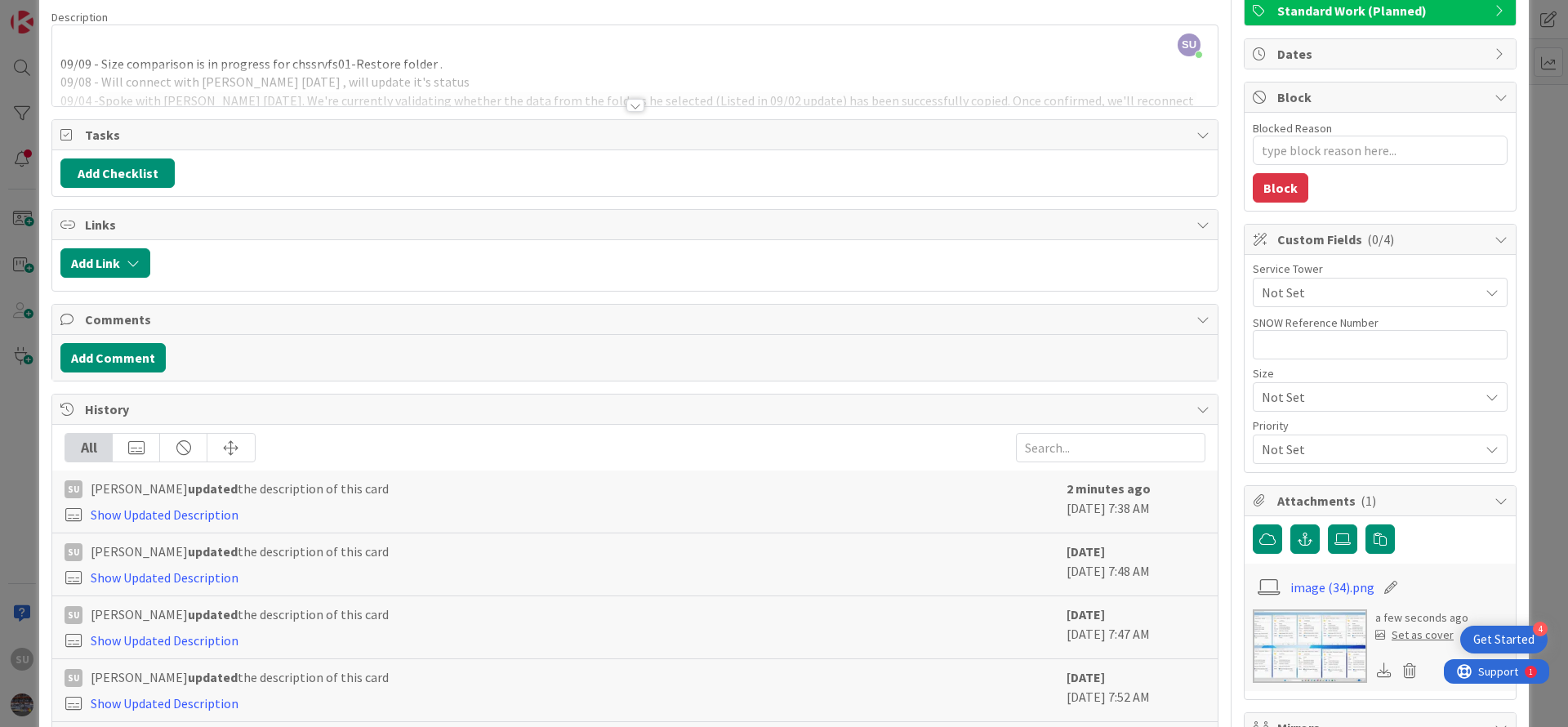
scroll to position [0, 0]
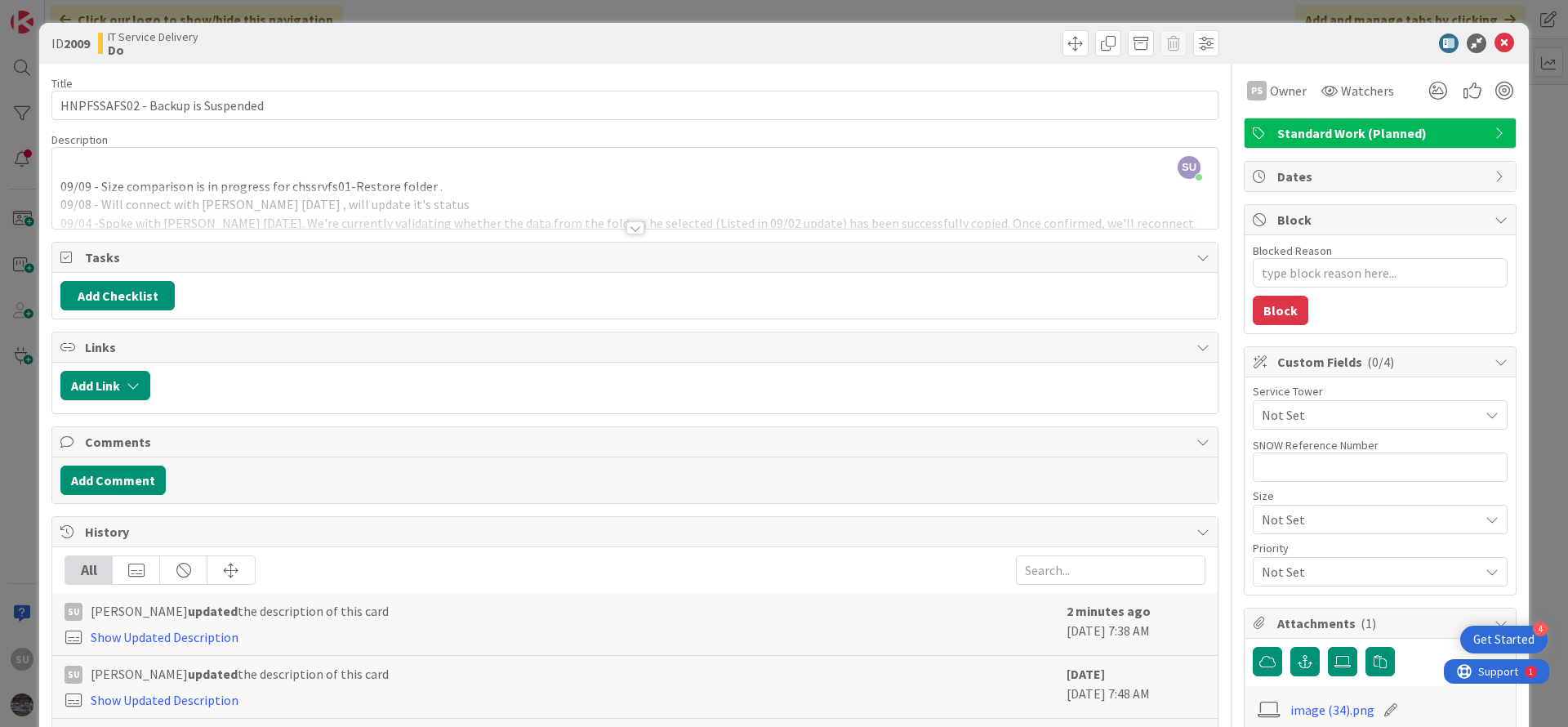
click at [69, 161] on div "SU Sujay Umredkar just joined 09/09 - Size comparison is in progress for chssrv…" at bounding box center [635, 188] width 1166 height 81
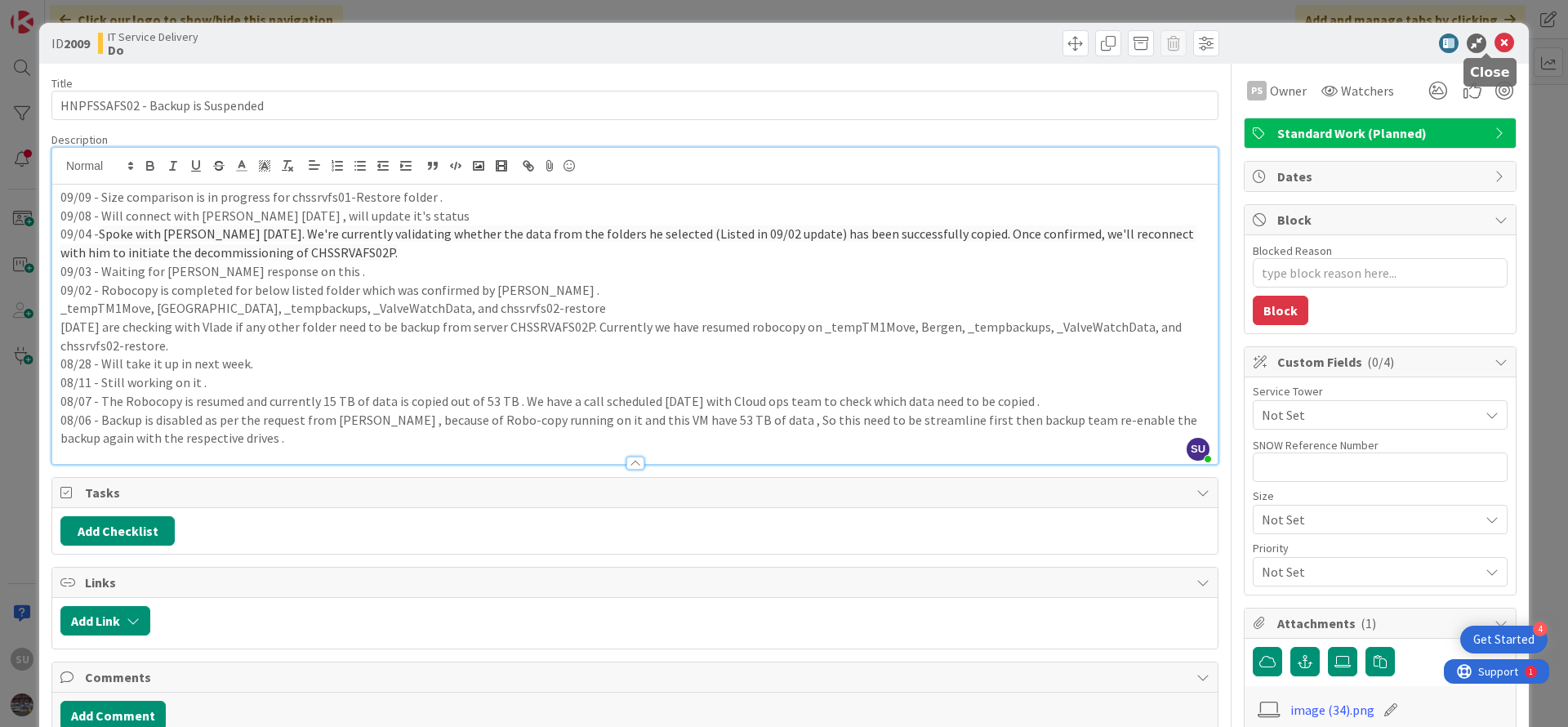
click at [1495, 46] on icon at bounding box center [1505, 44] width 20 height 20
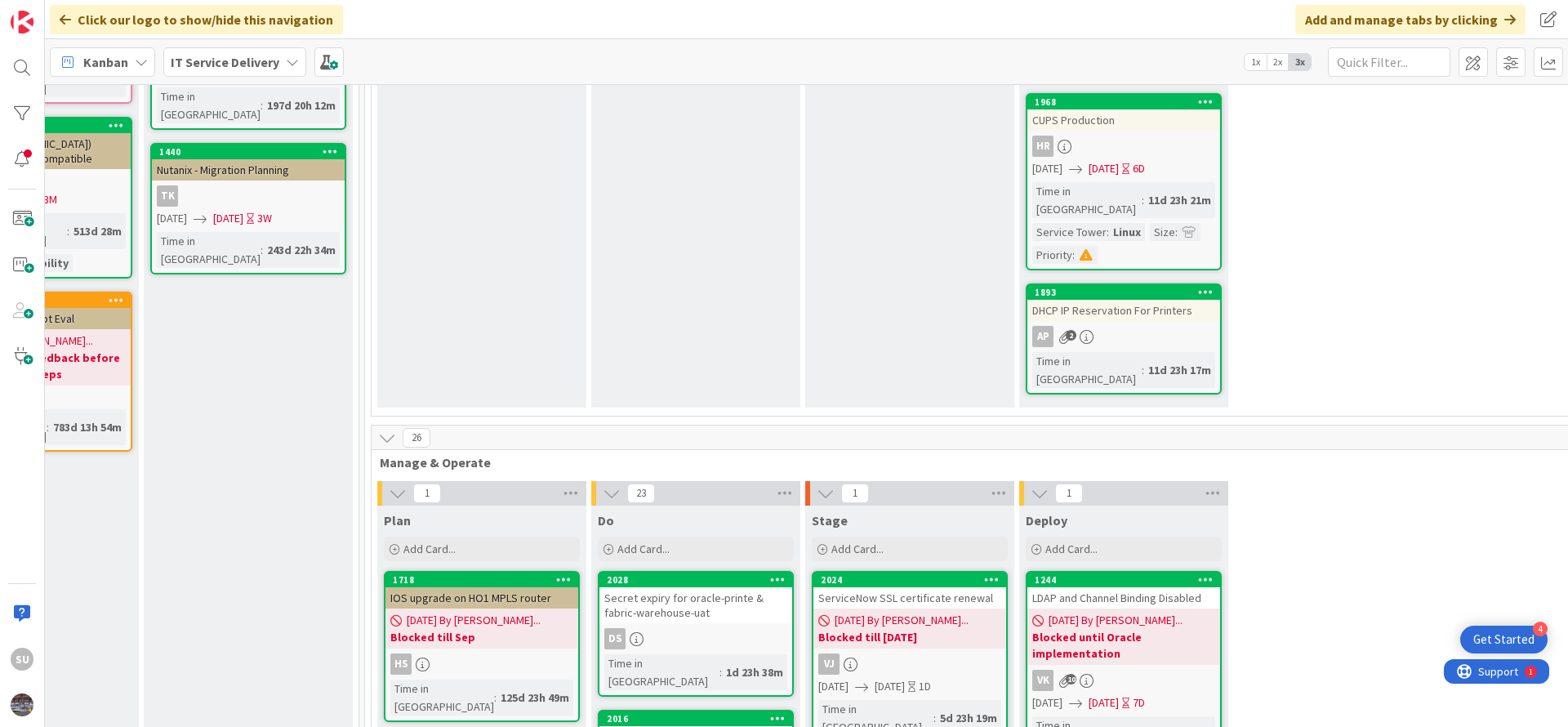
scroll to position [0, 769]
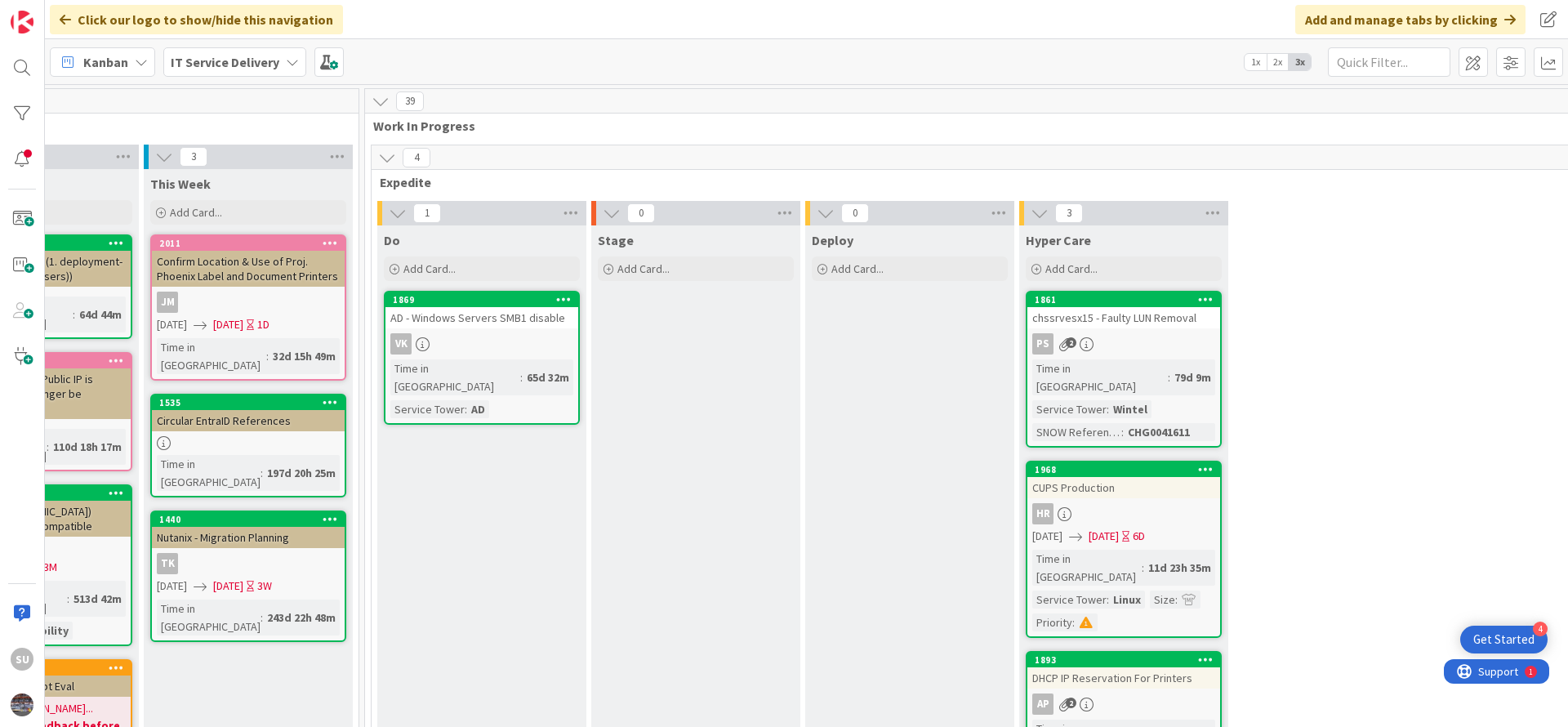
click at [561, 342] on div "VK" at bounding box center [482, 343] width 192 height 21
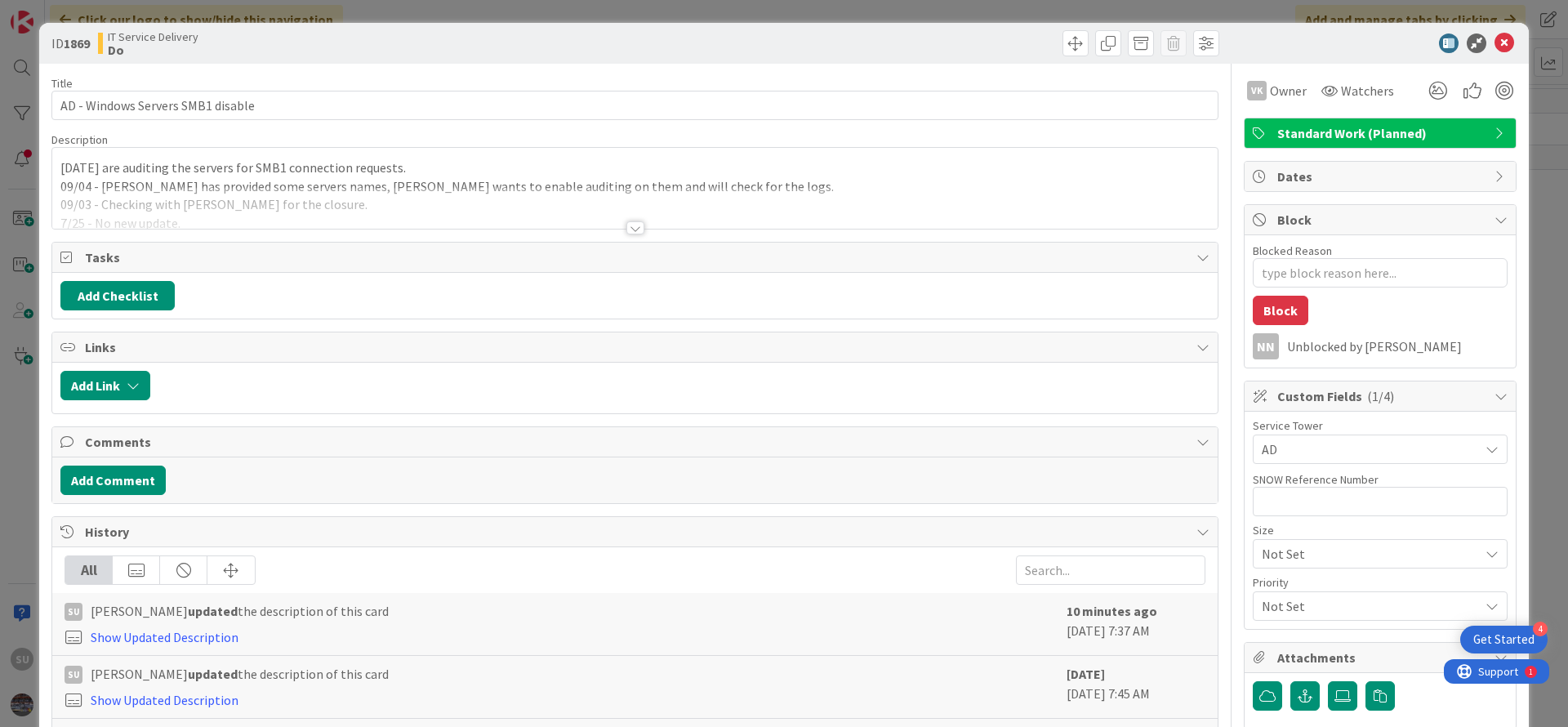
click at [630, 230] on div at bounding box center [635, 227] width 18 height 13
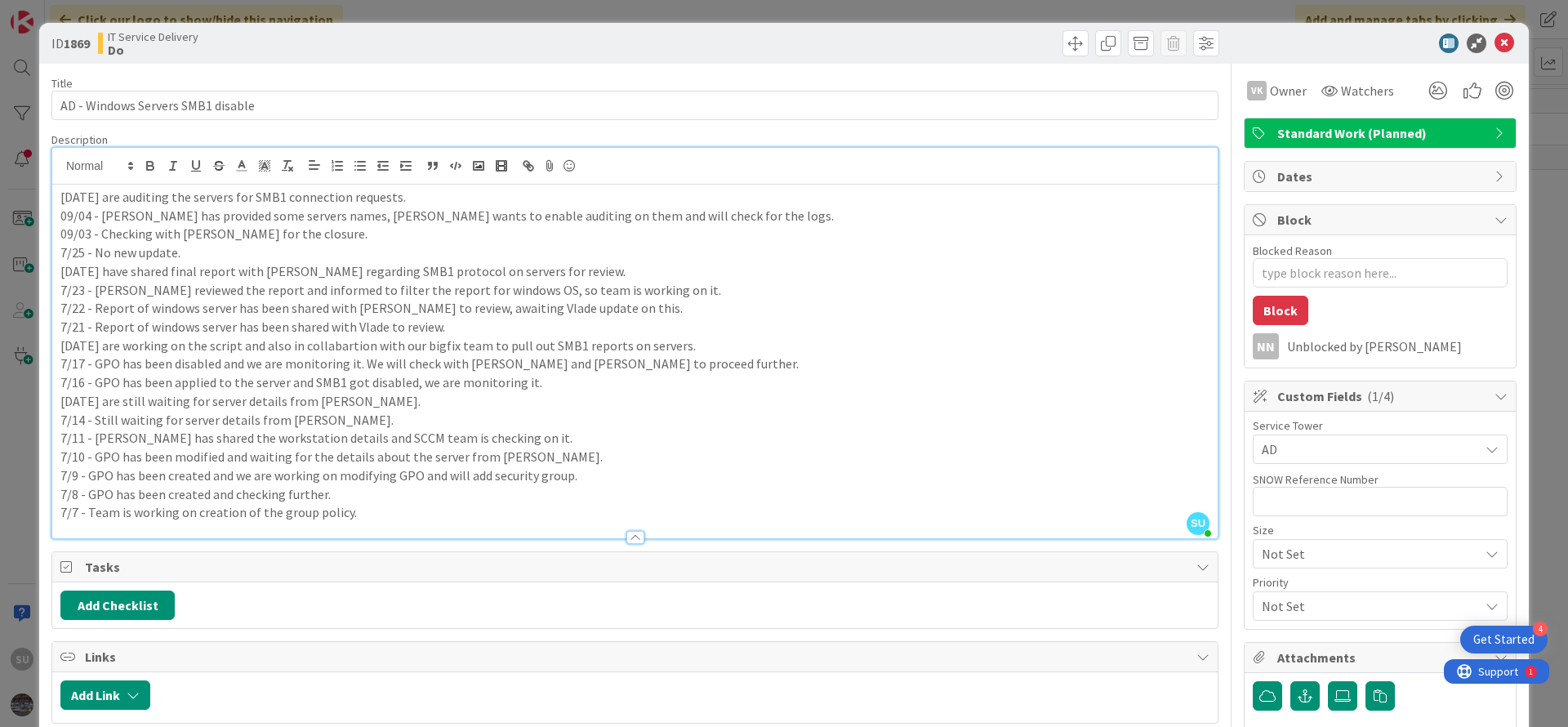
type textarea "x"
click at [1495, 44] on icon at bounding box center [1505, 44] width 20 height 20
